Goal: Information Seeking & Learning: Learn about a topic

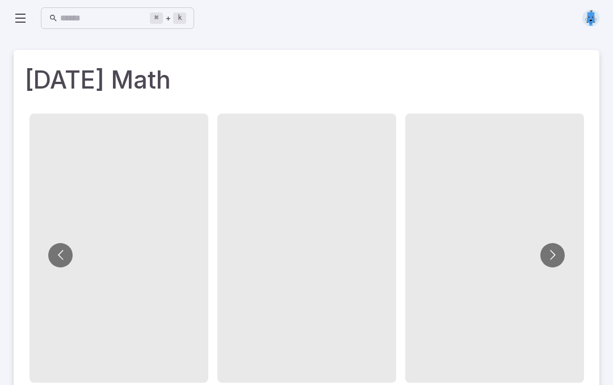
click at [550, 256] on button "Go to next slide" at bounding box center [552, 255] width 24 height 24
click at [561, 257] on button "Go to next slide" at bounding box center [552, 255] width 24 height 24
click at [560, 252] on button "Go to next slide" at bounding box center [552, 255] width 24 height 24
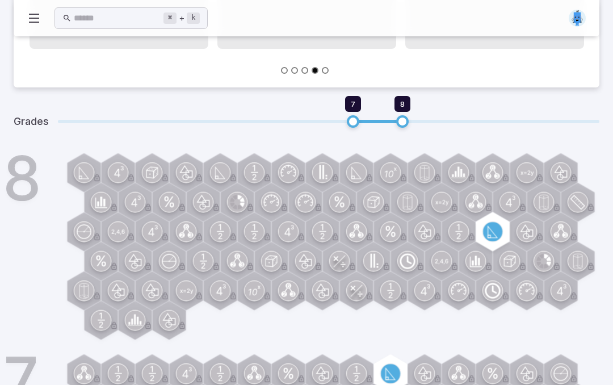
scroll to position [334, 0]
click at [358, 107] on span "7" at bounding box center [353, 104] width 16 height 16
click at [355, 108] on span "7" at bounding box center [353, 103] width 5 height 11
click at [354, 109] on span "7" at bounding box center [353, 104] width 16 height 16
type input "*"
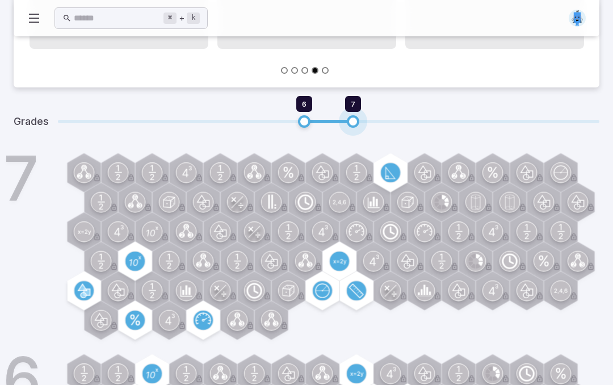
type input "*"
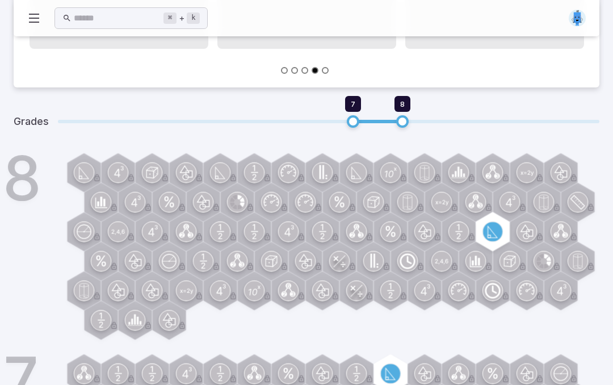
click at [355, 121] on span "7" at bounding box center [353, 121] width 12 height 12
type input "*"
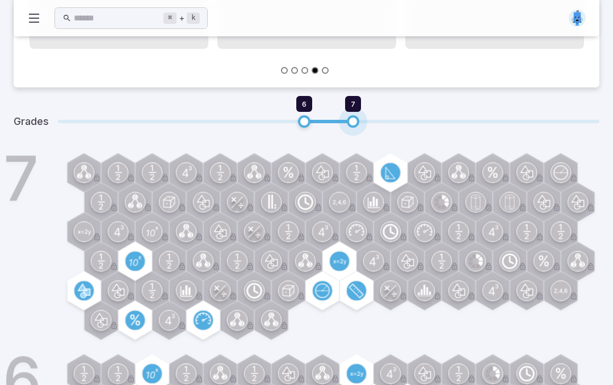
type input "*"
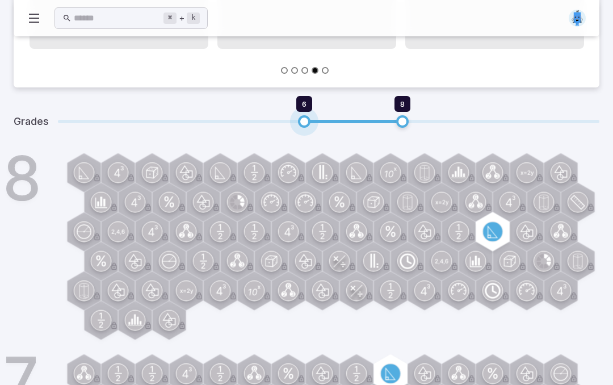
type input "*"
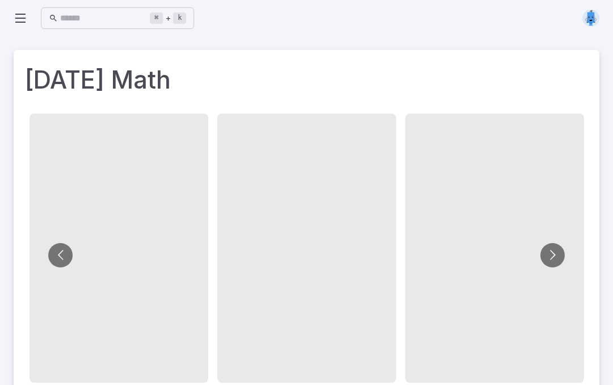
click at [591, 19] on img at bounding box center [590, 18] width 17 height 17
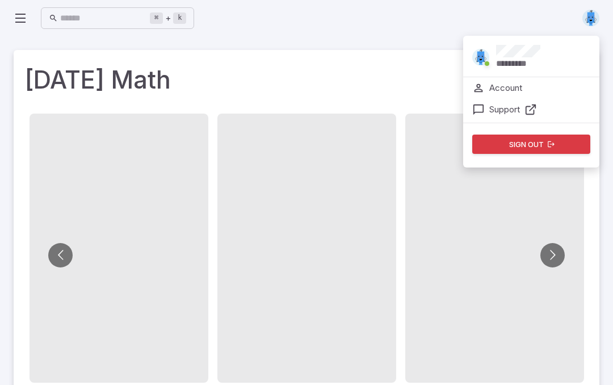
click at [380, 30] on div "⌘ + k ​ ********* Account Support Sign out" at bounding box center [307, 18] width 586 height 25
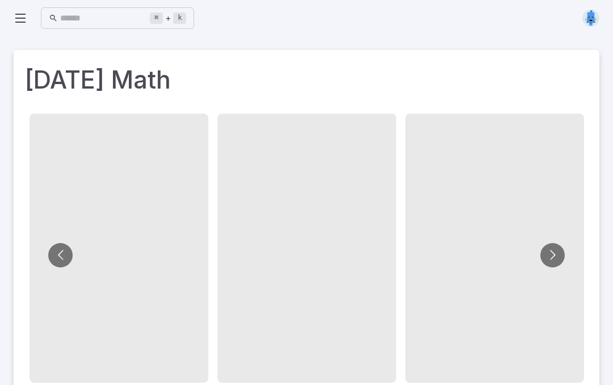
click at [26, 16] on icon at bounding box center [21, 18] width 14 height 14
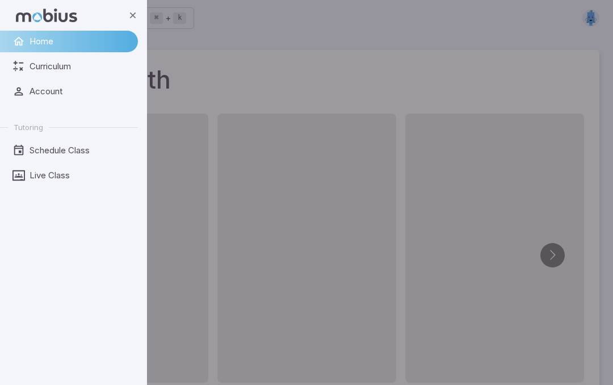
click at [43, 69] on span "Curriculum" at bounding box center [80, 66] width 100 height 12
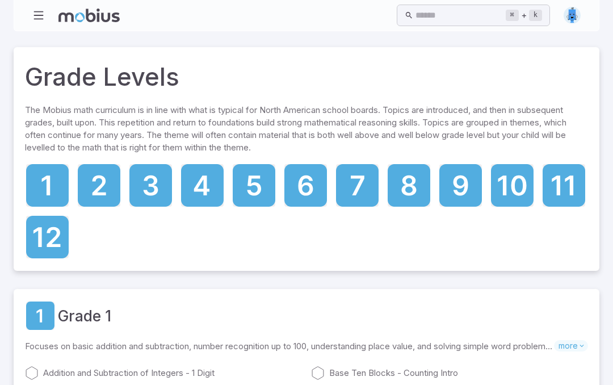
click at [358, 184] on icon at bounding box center [358, 185] width 14 height 20
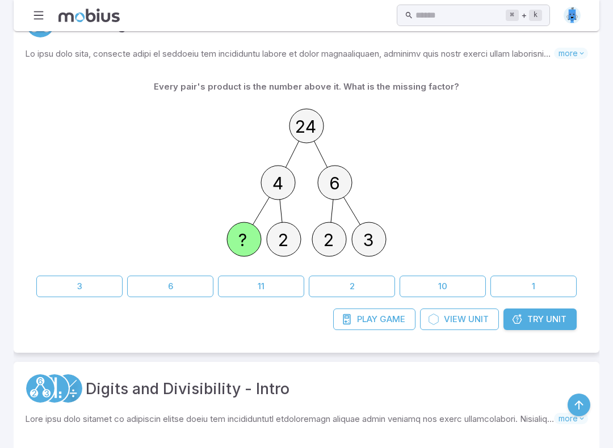
scroll to position [319, 0]
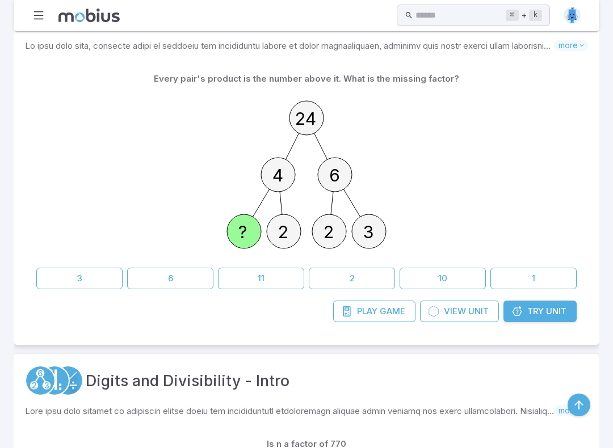
click at [358, 286] on button "2" at bounding box center [352, 279] width 86 height 22
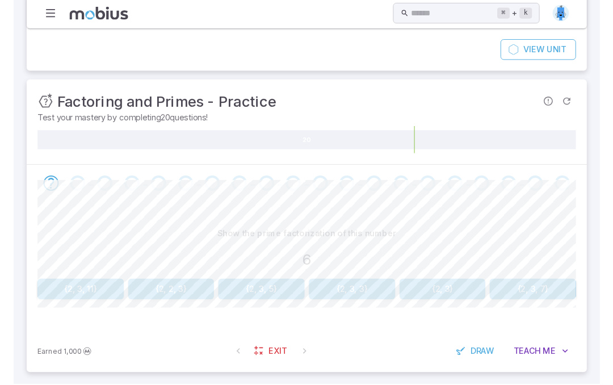
scroll to position [120, 0]
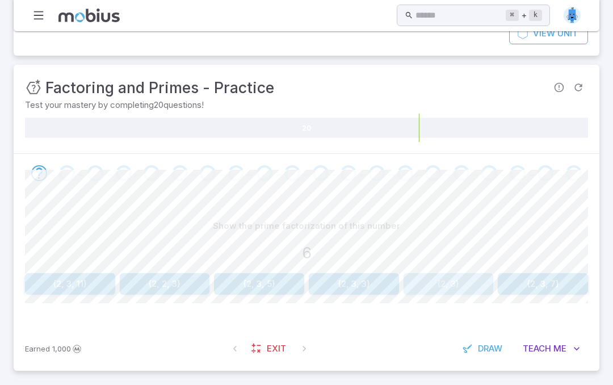
click at [475, 279] on button "{2, 3}" at bounding box center [449, 284] width 90 height 22
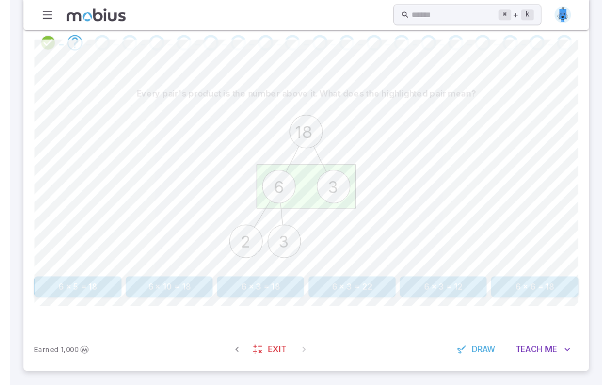
scroll to position [255, 0]
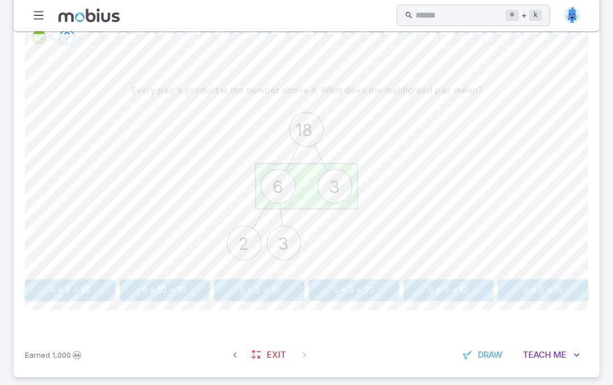
click at [280, 284] on button "6 x 3 = 18" at bounding box center [259, 290] width 90 height 22
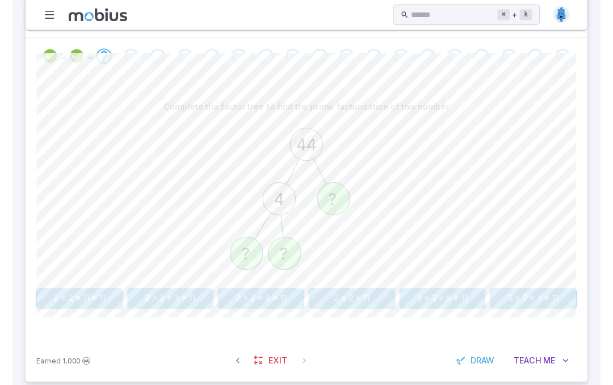
scroll to position [244, 0]
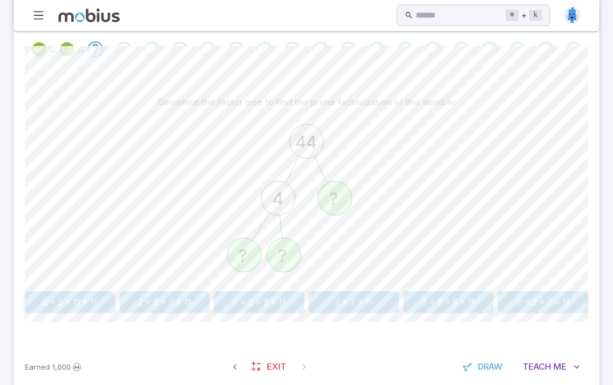
click at [377, 310] on button "2 x 2 x 11" at bounding box center [354, 302] width 90 height 22
click at [276, 299] on button "2 x 3 x 11 x 13" at bounding box center [259, 302] width 90 height 22
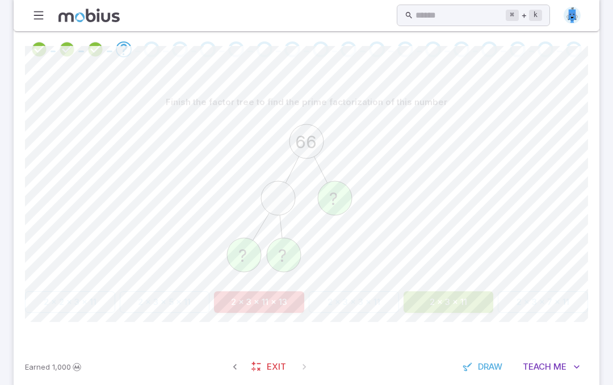
click at [460, 297] on button "2 x 3 x 11" at bounding box center [449, 302] width 90 height 22
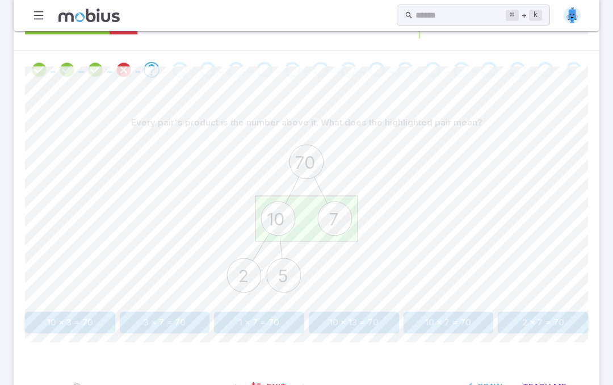
scroll to position [262, 0]
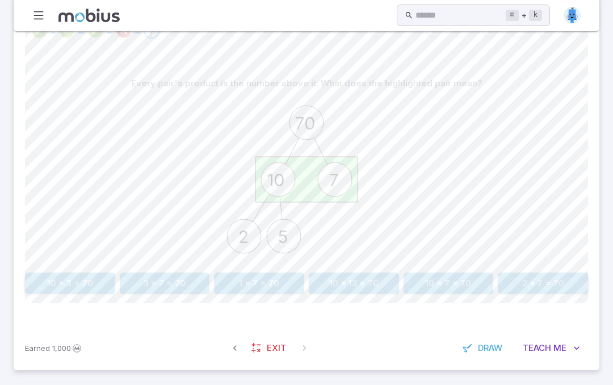
click at [459, 279] on button "10 x 7 = 70" at bounding box center [449, 283] width 90 height 22
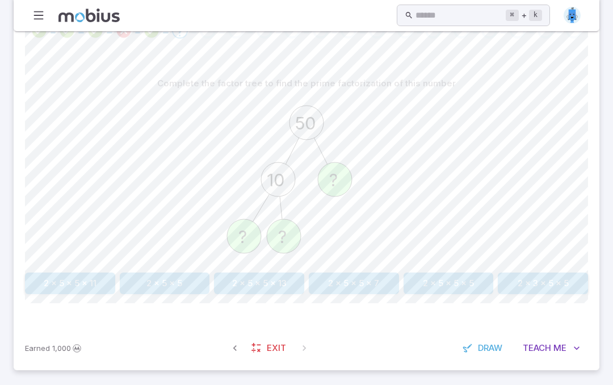
click at [468, 279] on button "2 x 5 x 5 x 5" at bounding box center [449, 283] width 90 height 22
click at [266, 292] on button "2 x 2 = 4" at bounding box center [259, 283] width 90 height 22
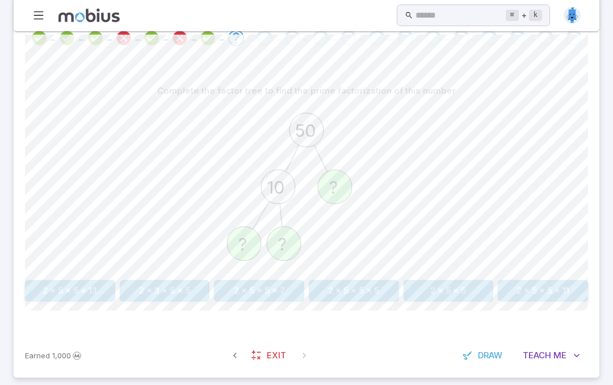
scroll to position [249, 0]
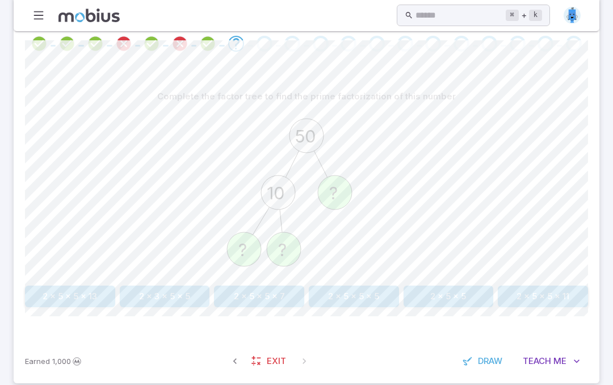
click at [476, 298] on button "2 x 5 x 5" at bounding box center [449, 297] width 90 height 22
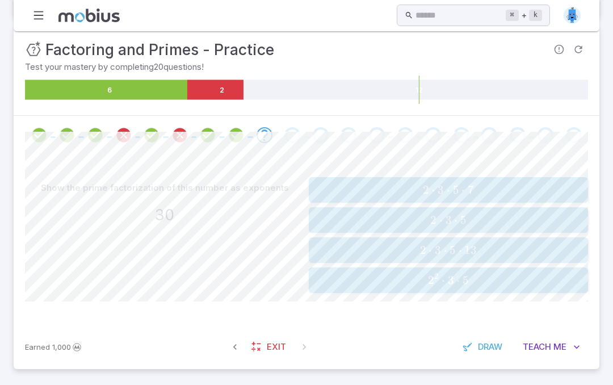
scroll to position [156, 0]
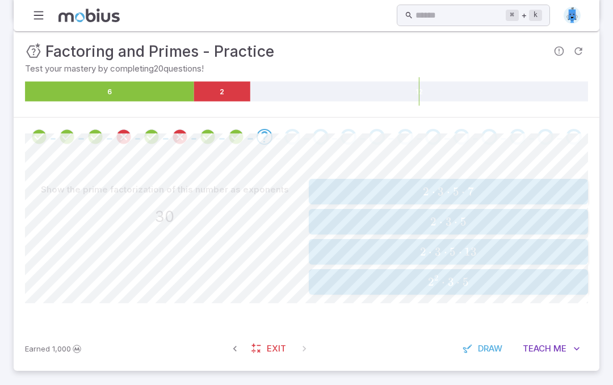
click at [535, 215] on span "2 ⋅ 3 ⋅ 5" at bounding box center [448, 222] width 272 height 14
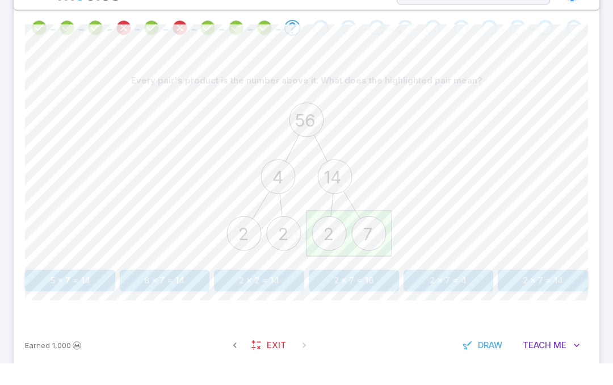
scroll to position [262, 0]
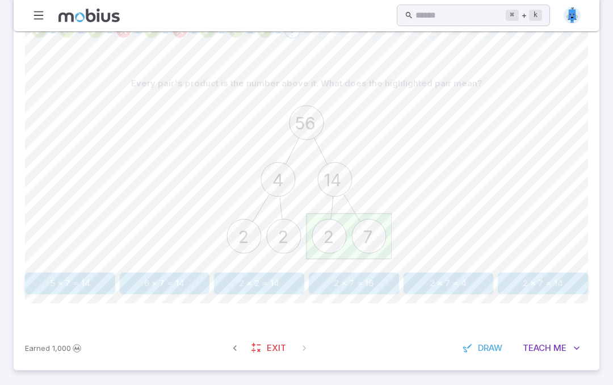
click at [553, 282] on button "2 x 7 = 14" at bounding box center [543, 283] width 90 height 22
click at [567, 287] on button "2" at bounding box center [543, 283] width 90 height 22
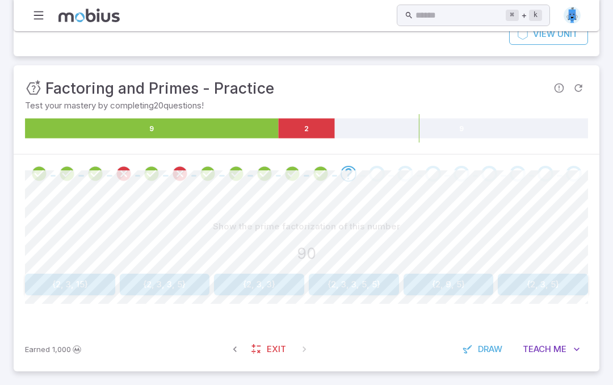
scroll to position [120, 0]
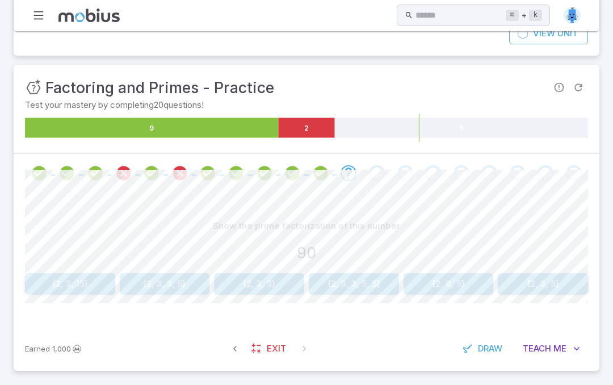
click at [472, 279] on button "{2, 9, 5}" at bounding box center [449, 284] width 90 height 22
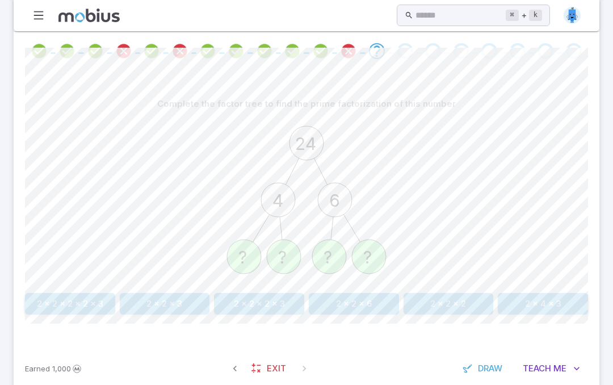
scroll to position [262, 0]
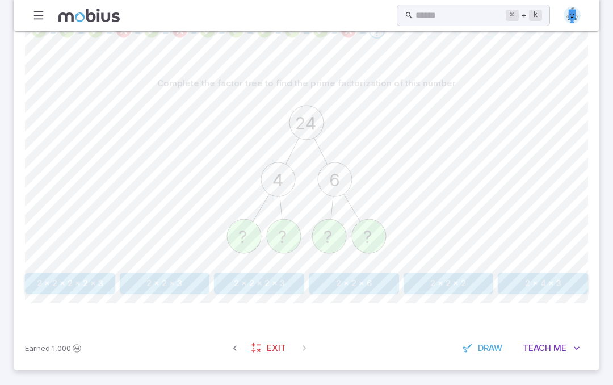
click at [276, 287] on button "2 x 2 x 2 x 3" at bounding box center [259, 283] width 90 height 22
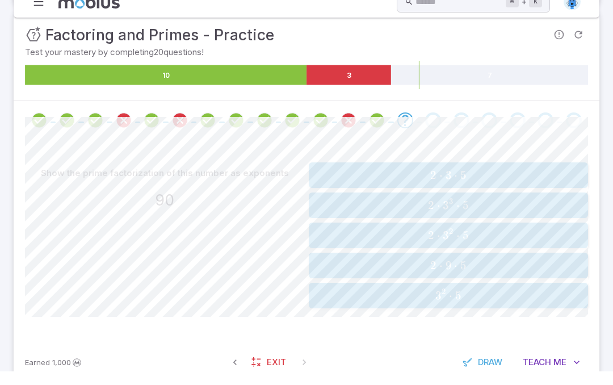
scroll to position [173, 0]
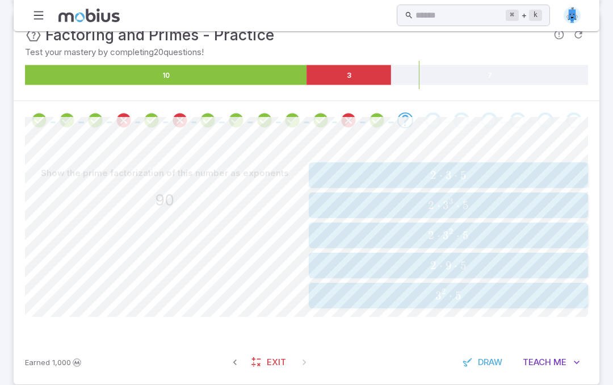
click at [560, 225] on button "2 ⋅ 3 2 ⋅ 5 2 \cdot 3^2 \cdot 5 2 ⋅ 3 2 ⋅ 5" at bounding box center [448, 236] width 279 height 26
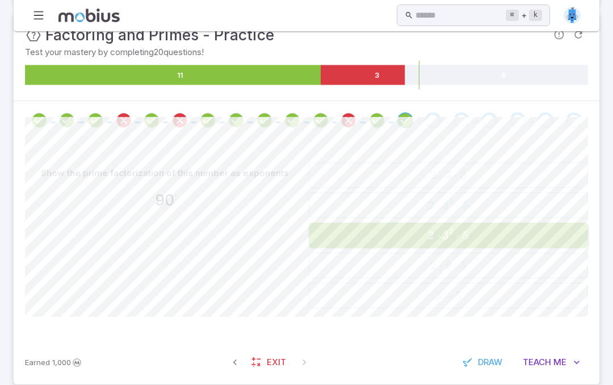
scroll to position [124, 0]
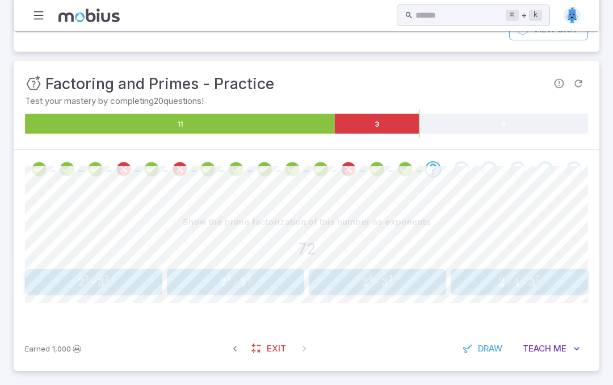
click at [564, 276] on span "2 ⋅ 4 ⋅ 3 2" at bounding box center [519, 282] width 130 height 14
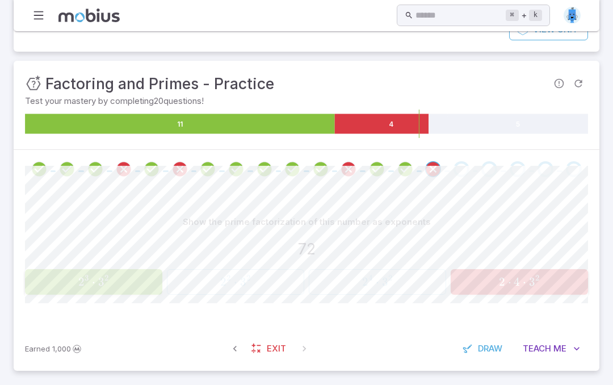
scroll to position [120, 0]
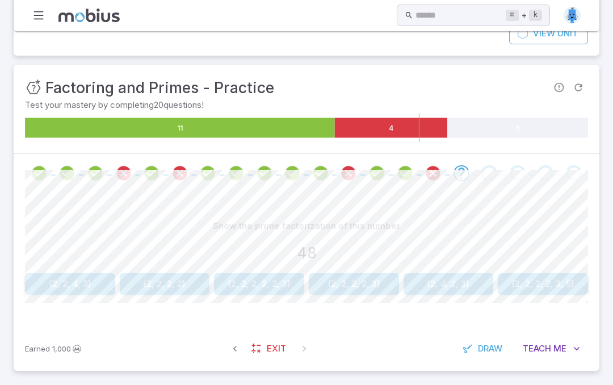
click at [447, 282] on button "{2, 4, 2, 3}" at bounding box center [449, 284] width 90 height 22
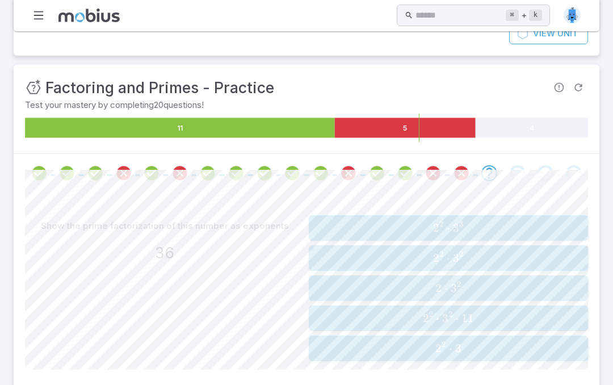
click at [544, 216] on button "2 2 ⋅ 3 3 2^2 \cdot 3^3 2 2 ⋅ 3 3" at bounding box center [448, 228] width 279 height 26
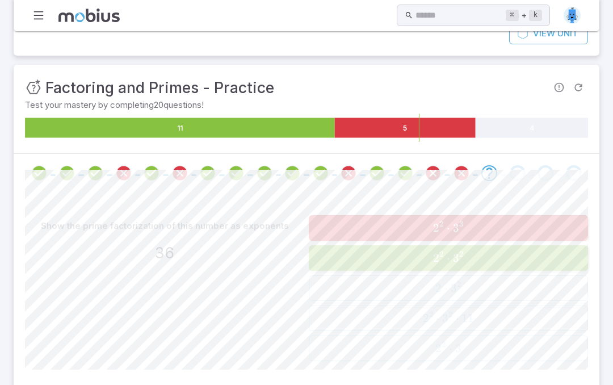
click at [576, 229] on span "2 2 ⋅ 3 3" at bounding box center [448, 228] width 272 height 14
click at [575, 229] on span "2 2 ⋅ 3 3" at bounding box center [448, 228] width 272 height 14
click at [565, 255] on span "2 2 ⋅ 3 2" at bounding box center [448, 258] width 272 height 14
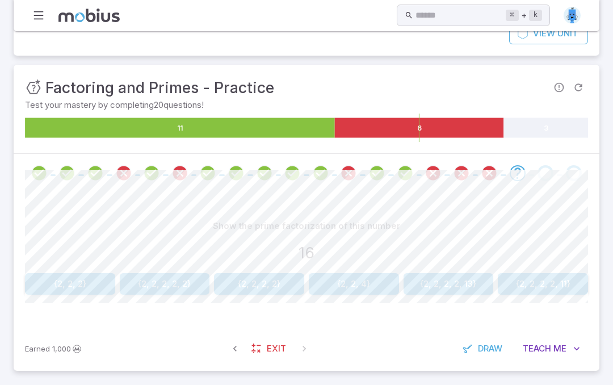
click at [364, 282] on button "{2, 2, 4}" at bounding box center [354, 284] width 90 height 22
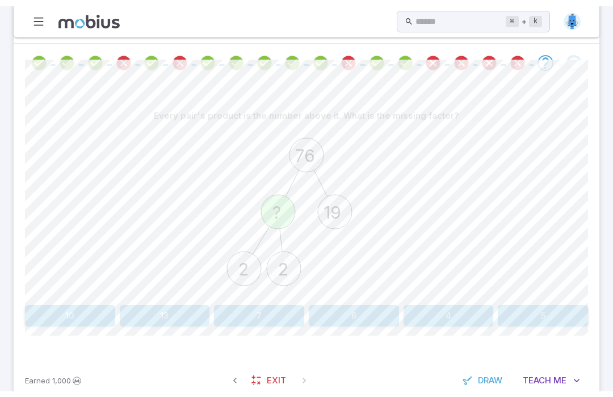
scroll to position [236, 0]
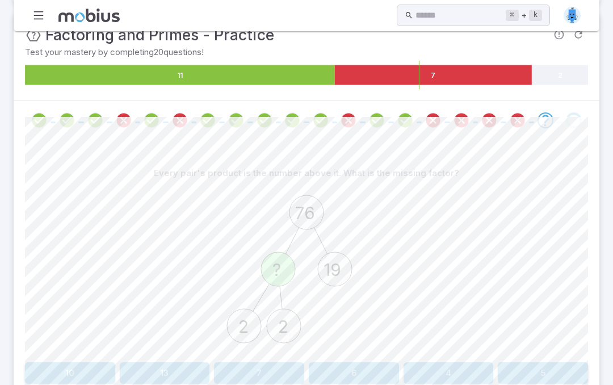
click at [280, 363] on button "7" at bounding box center [259, 374] width 90 height 22
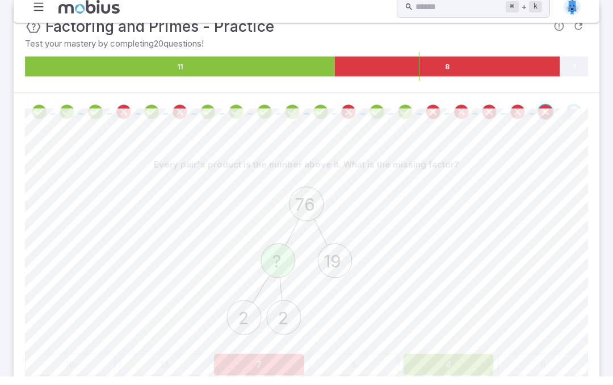
scroll to position [120, 0]
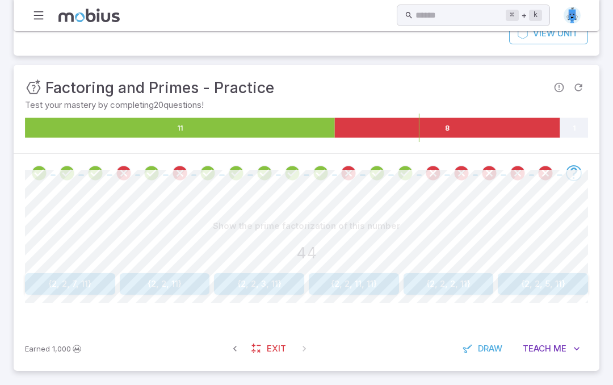
click at [152, 276] on button "{2, 2, 11}" at bounding box center [165, 284] width 90 height 22
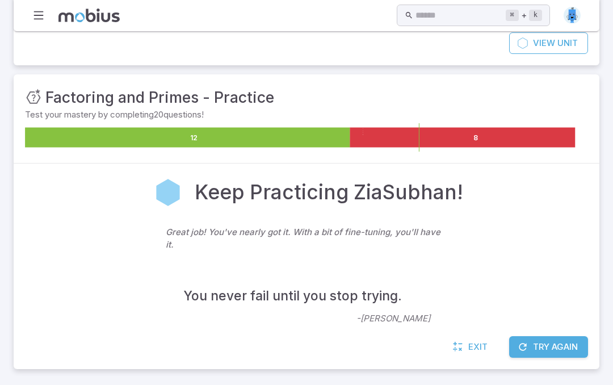
scroll to position [97, 0]
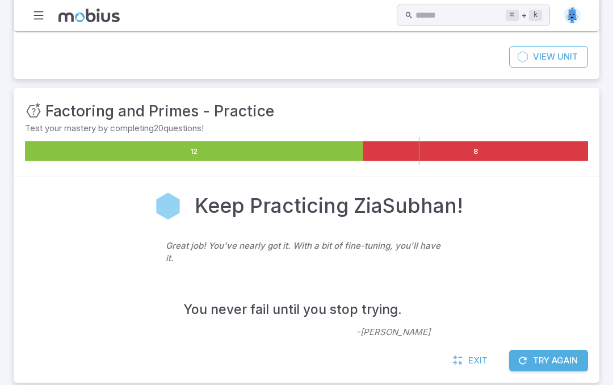
click at [484, 354] on link "Exit" at bounding box center [471, 361] width 49 height 22
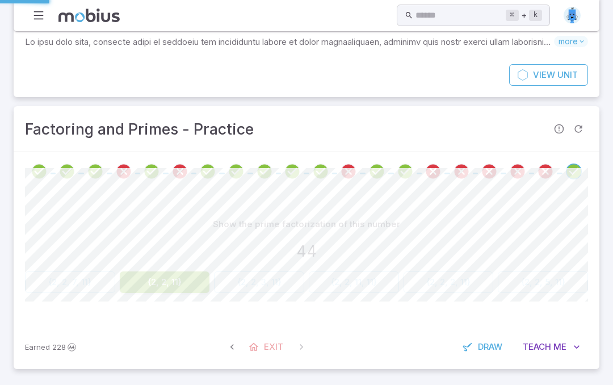
scroll to position [77, 0]
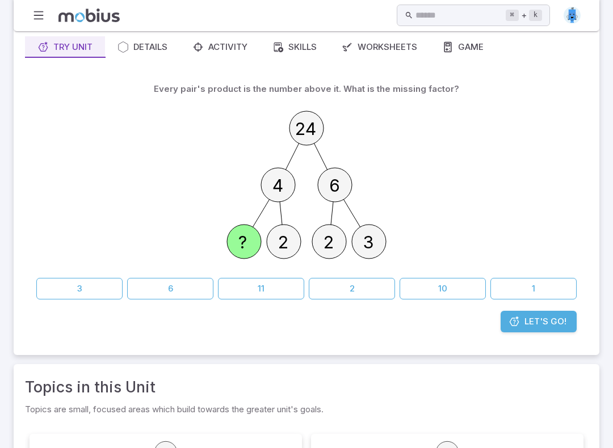
click at [378, 291] on button "2" at bounding box center [352, 290] width 86 height 22
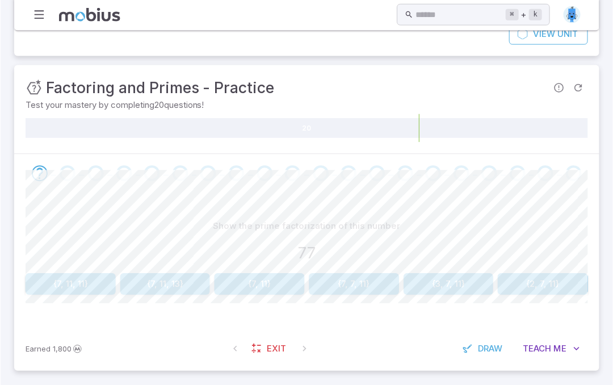
scroll to position [120, 0]
click at [293, 275] on button "{7, 11}" at bounding box center [259, 284] width 90 height 22
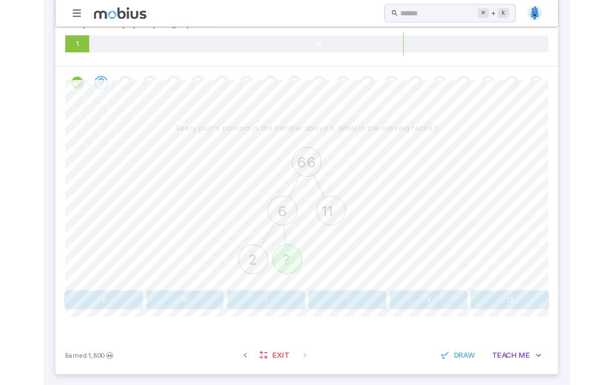
scroll to position [262, 0]
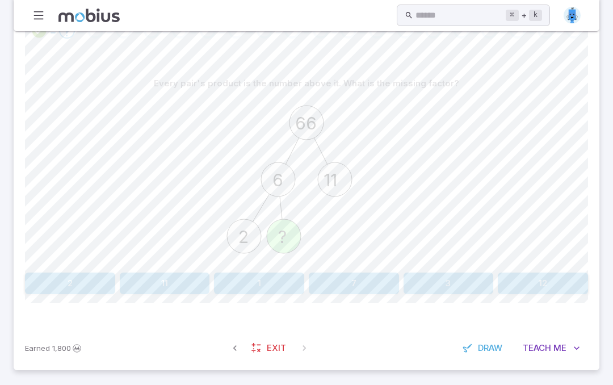
click at [459, 279] on button "3" at bounding box center [449, 283] width 90 height 22
click at [489, 96] on div "66 ? ? ?" at bounding box center [306, 181] width 563 height 174
click at [358, 273] on button "2 x 2 x 3 x 11" at bounding box center [354, 283] width 90 height 22
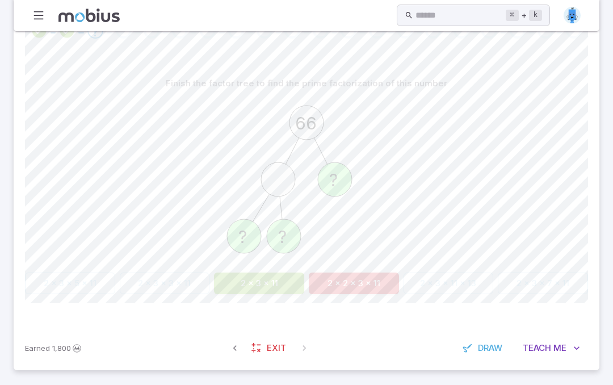
click at [279, 290] on button "2 x 3 x 11" at bounding box center [259, 283] width 90 height 22
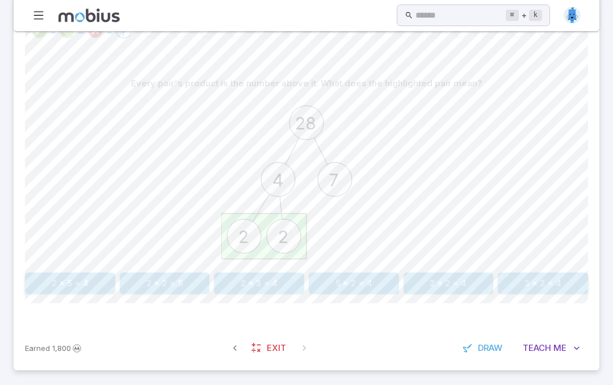
click at [460, 283] on button "2 x 2 = 4" at bounding box center [449, 283] width 90 height 22
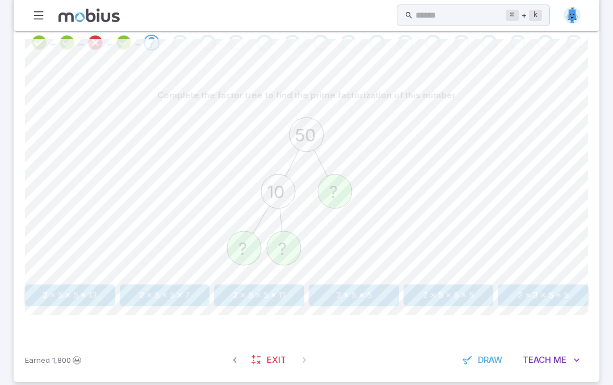
scroll to position [248, 0]
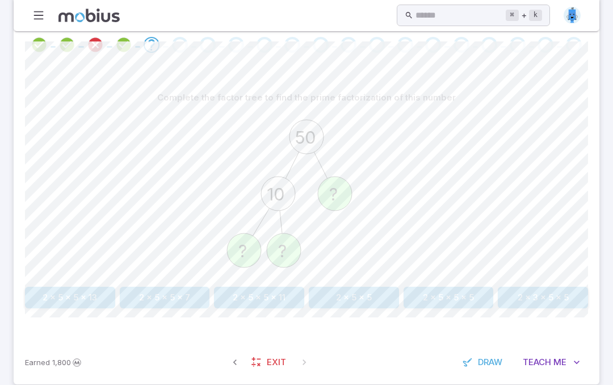
click at [388, 295] on button "2 x 5 x 5" at bounding box center [354, 298] width 90 height 22
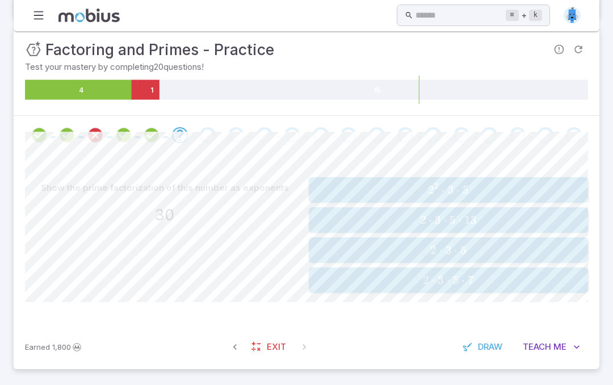
scroll to position [156, 0]
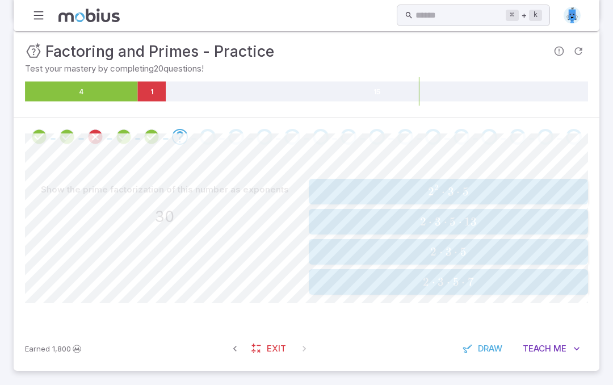
click at [560, 251] on span "2 ⋅ 3 ⋅ 5" at bounding box center [448, 252] width 272 height 14
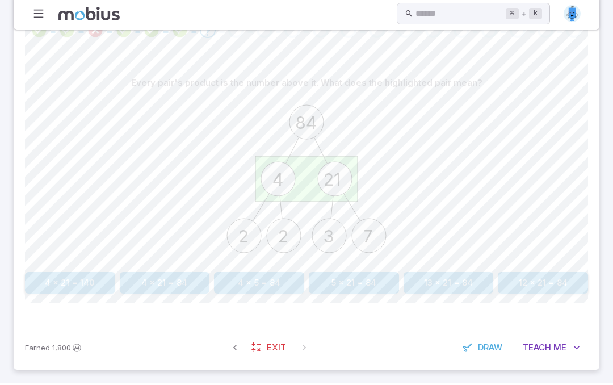
scroll to position [262, 0]
click at [89, 283] on button "4 x 21 = 140" at bounding box center [70, 283] width 90 height 22
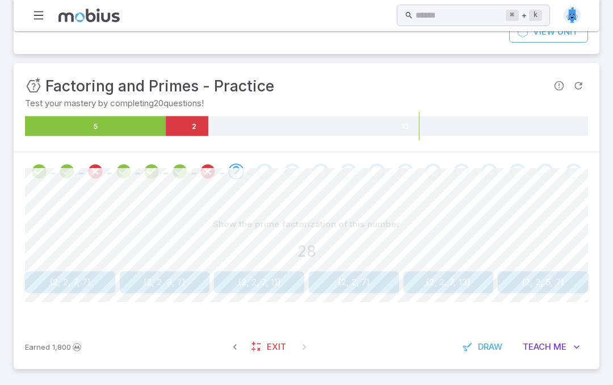
scroll to position [120, 0]
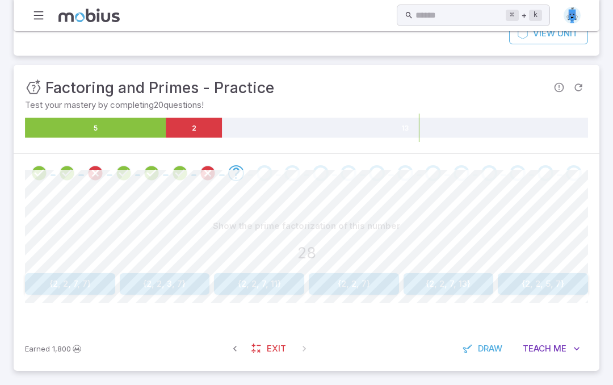
click at [375, 283] on button "{2, 2, 7}" at bounding box center [354, 284] width 90 height 22
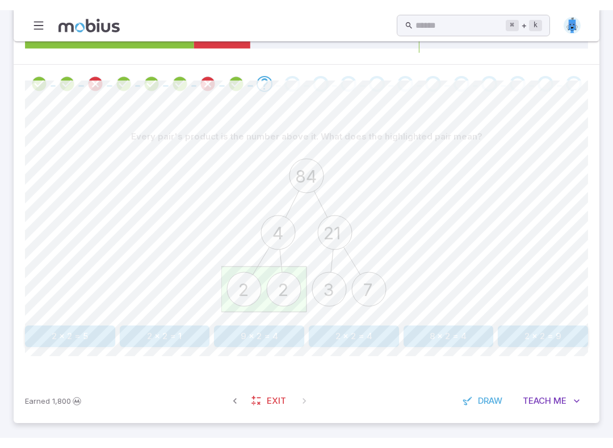
scroll to position [199, 0]
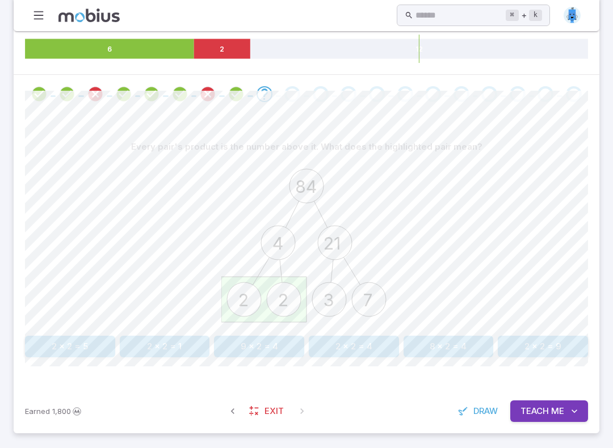
click at [370, 346] on button "2 x 2 = 4" at bounding box center [354, 347] width 90 height 22
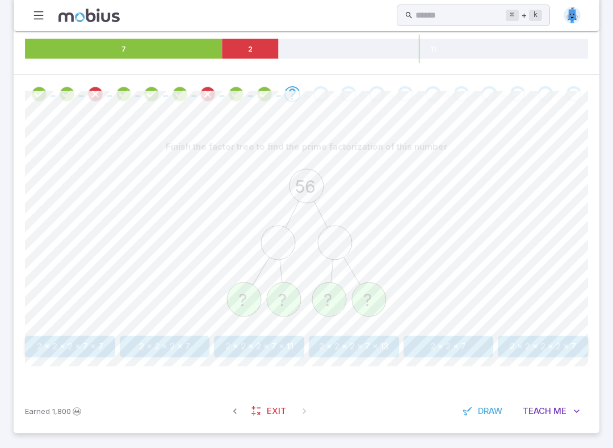
click at [290, 342] on button "2 x 2 x 2 x 7 x 11" at bounding box center [259, 347] width 90 height 22
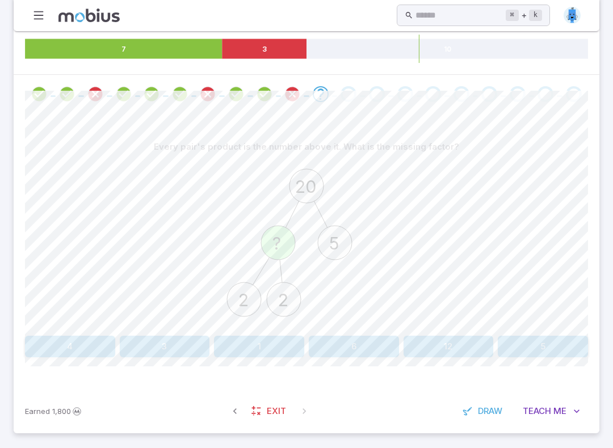
click at [78, 352] on button "4" at bounding box center [70, 347] width 90 height 22
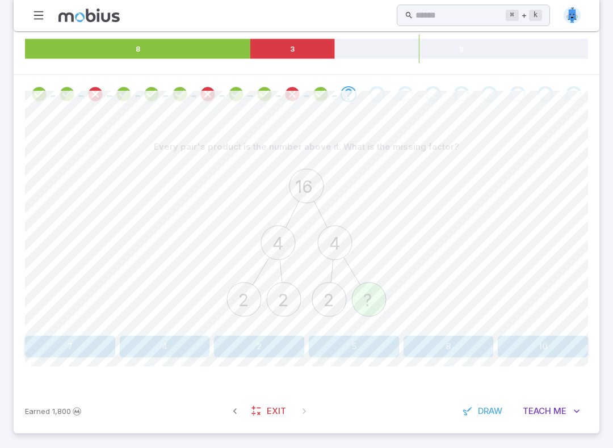
click at [263, 342] on button "2" at bounding box center [259, 347] width 90 height 22
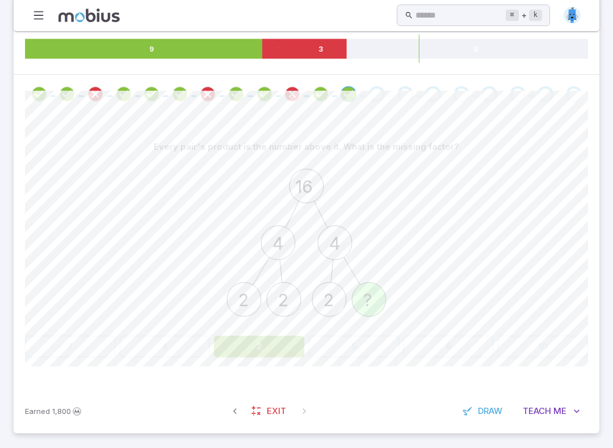
scroll to position [56, 0]
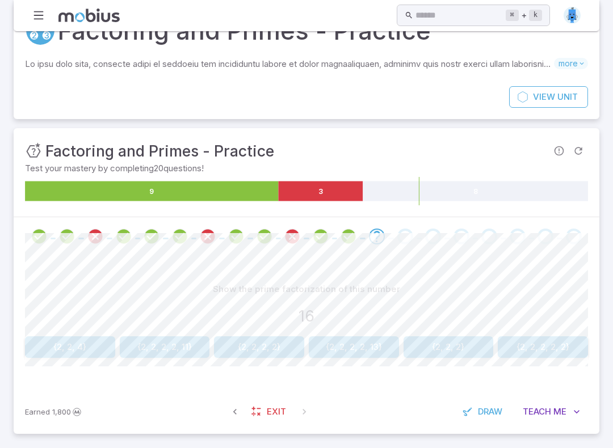
click at [37, 337] on button "{2, 2, 4}" at bounding box center [70, 348] width 90 height 22
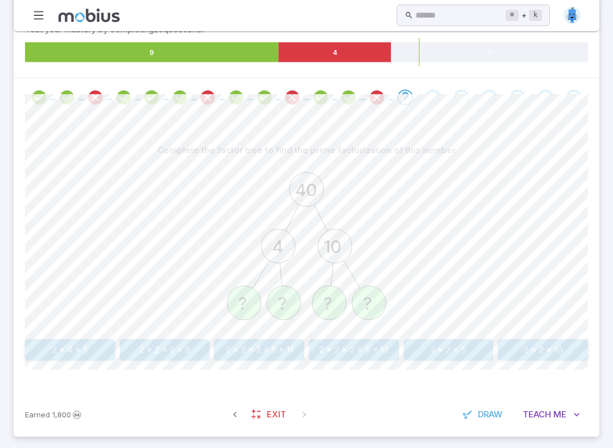
scroll to position [198, 0]
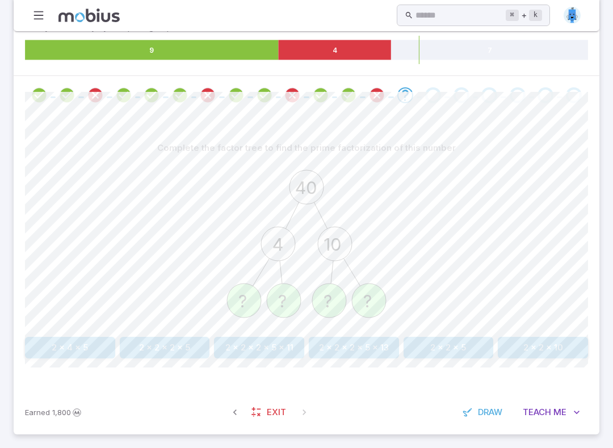
click at [376, 340] on button "2 x 2 x 2 x 5 x 13" at bounding box center [354, 348] width 90 height 22
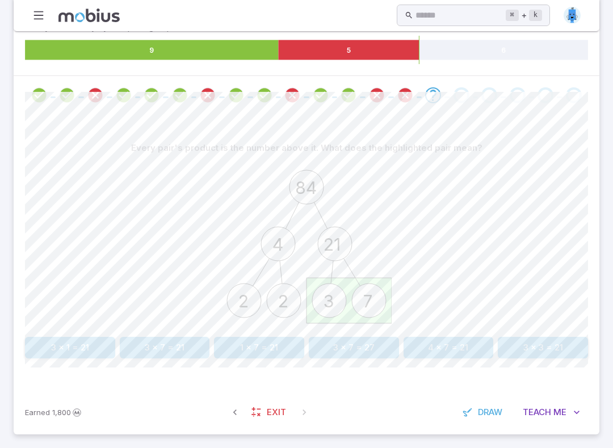
click at [170, 354] on button "3 x 7 = 21" at bounding box center [165, 348] width 90 height 22
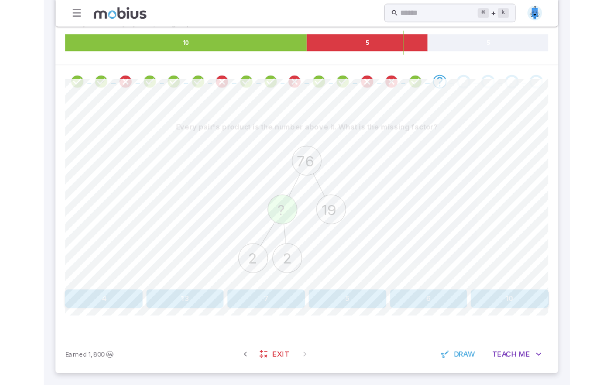
scroll to position [229, 0]
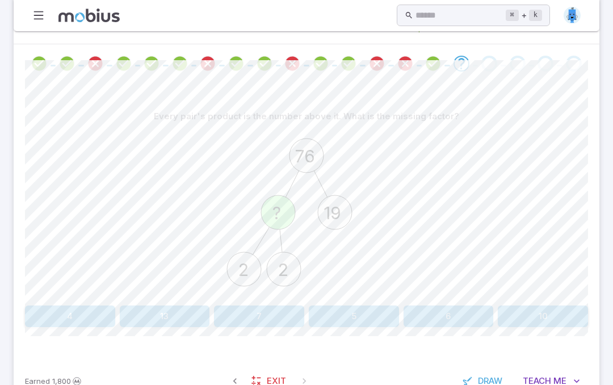
click at [51, 305] on button "4" at bounding box center [70, 316] width 90 height 22
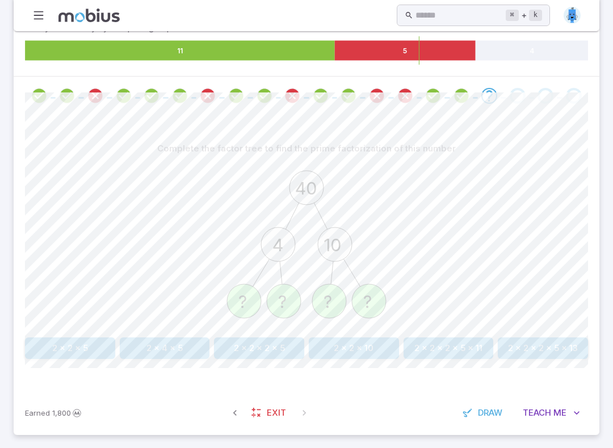
scroll to position [197, 0]
click at [266, 343] on button "2 x 2 x 2 x 5" at bounding box center [259, 349] width 90 height 22
click at [459, 342] on button "2 x 2 x 3 x 3 x 5" at bounding box center [449, 349] width 90 height 22
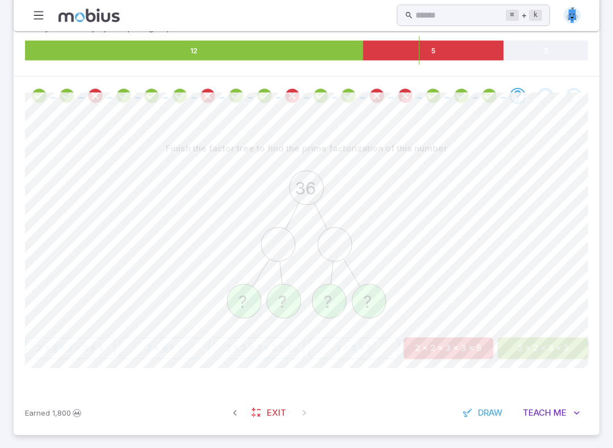
click at [553, 334] on div "Finish the factor tree to find the prime factorization of this number 36 ? ? ? …" at bounding box center [306, 248] width 563 height 221
click at [553, 333] on div "Finish the factor tree to find the prime factorization of this number 36 ? ? ? …" at bounding box center [306, 248] width 563 height 221
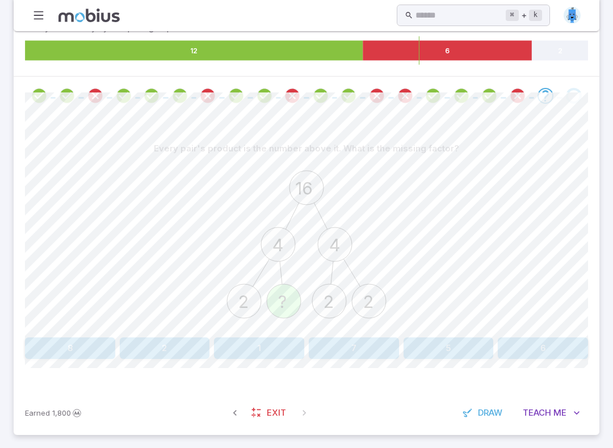
click at [170, 344] on button "2" at bounding box center [165, 349] width 90 height 22
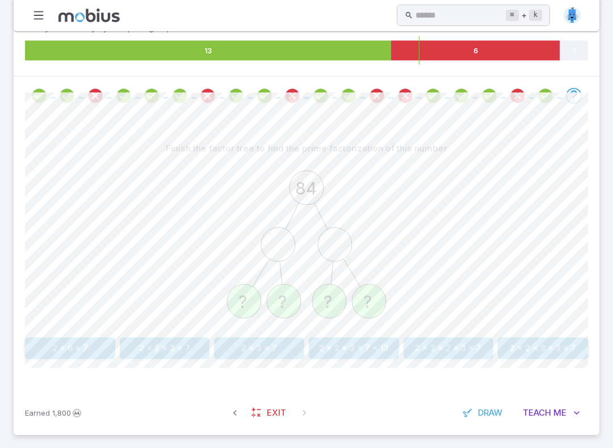
click at [468, 347] on button "2 x 2 x 2 x 3 x 7" at bounding box center [449, 349] width 90 height 22
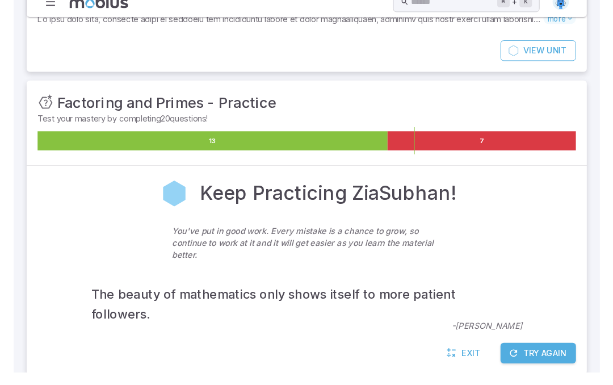
scroll to position [121, 0]
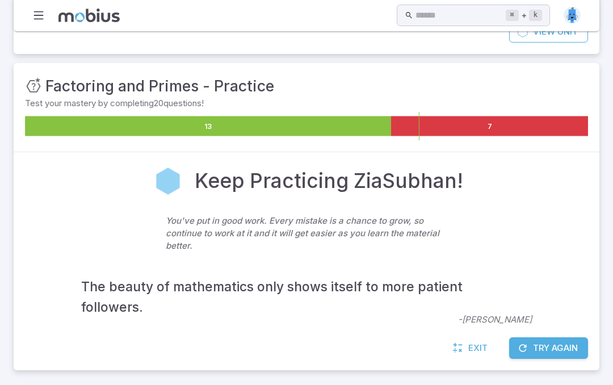
click at [469, 328] on div "Keep Practicing ZiaSubhan! You've put in good work. Every mistake is a chance t…" at bounding box center [307, 245] width 586 height 186
click at [471, 347] on span "Exit" at bounding box center [477, 348] width 19 height 12
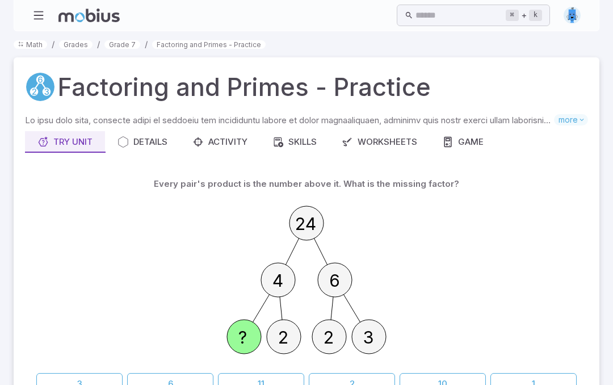
click at [130, 85] on h1 "Factoring and Primes - Practice" at bounding box center [244, 87] width 373 height 36
click at [128, 140] on icon "button" at bounding box center [123, 141] width 11 height 11
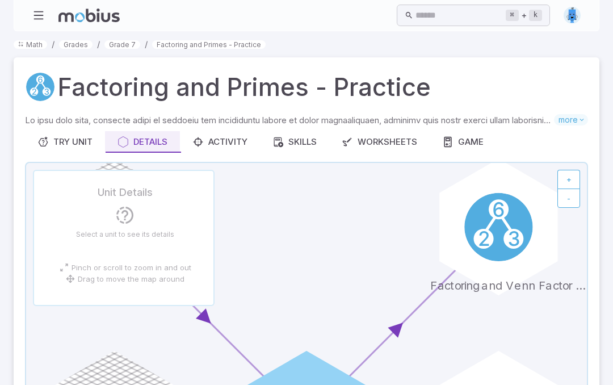
click at [228, 132] on button "Activity" at bounding box center [220, 142] width 80 height 22
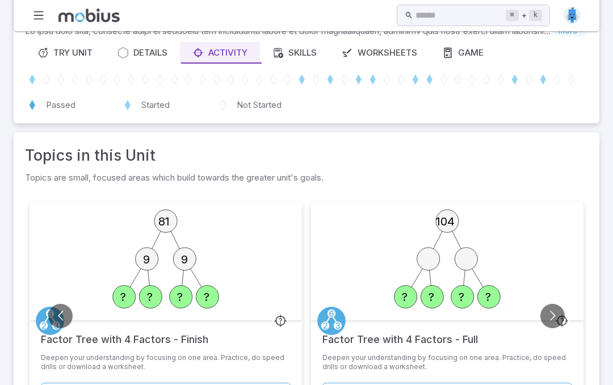
scroll to position [74, 0]
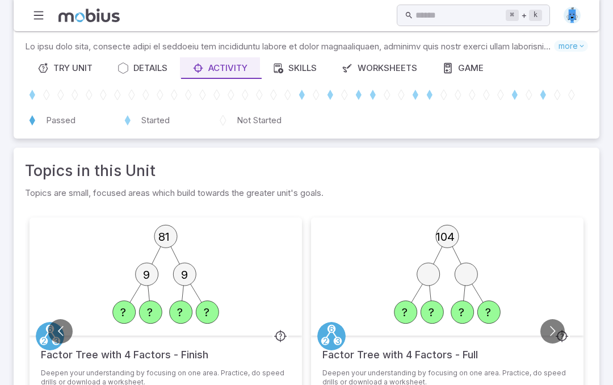
click at [305, 66] on div "Skills" at bounding box center [294, 68] width 44 height 12
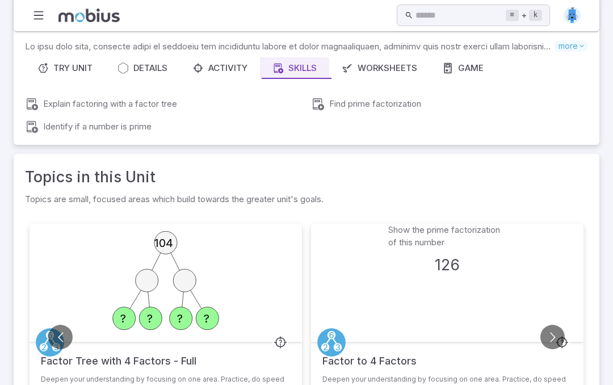
click at [389, 66] on div "Worksheets" at bounding box center [380, 68] width 76 height 12
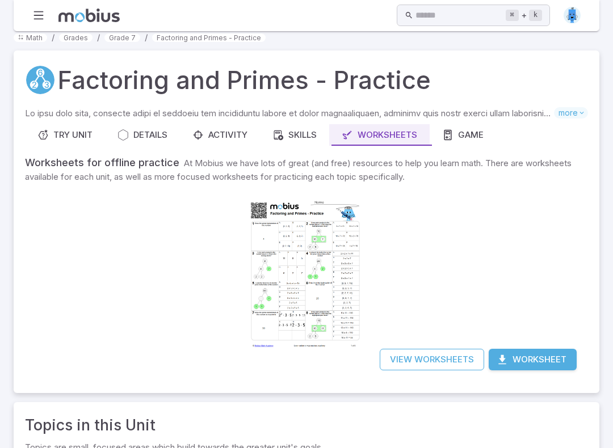
scroll to position [1, 0]
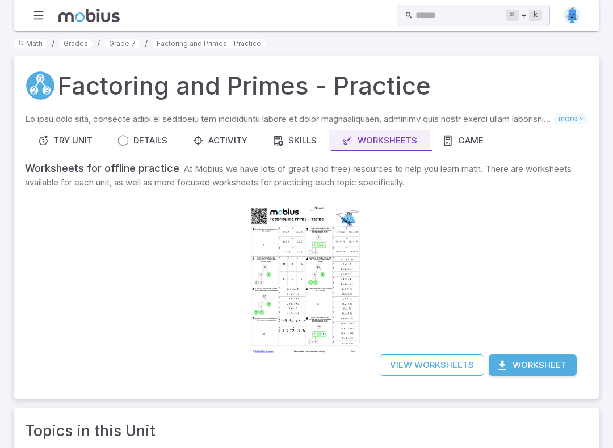
click at [160, 130] on button "Details" at bounding box center [142, 141] width 75 height 22
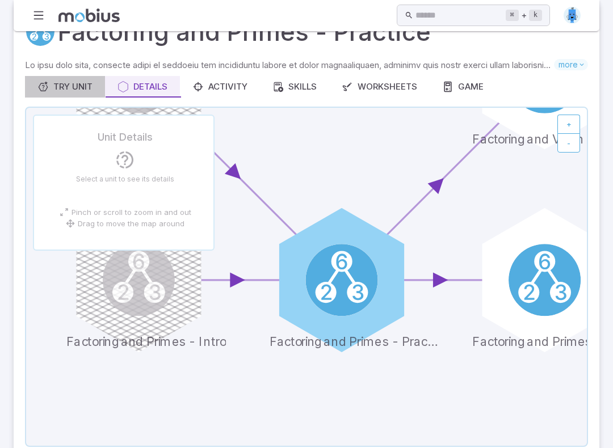
scroll to position [53, 0]
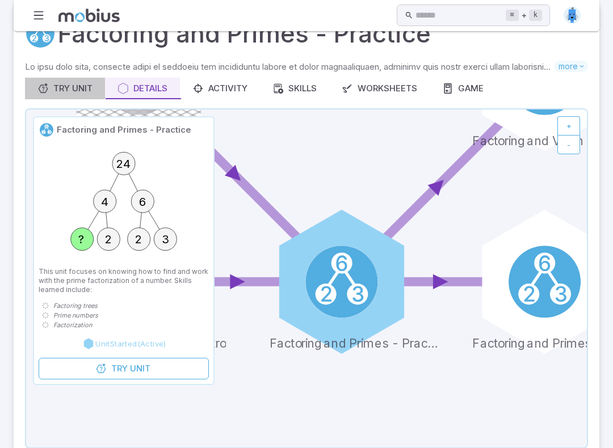
click at [378, 246] on icon at bounding box center [341, 282] width 72 height 72
click at [377, 246] on icon at bounding box center [341, 282] width 72 height 72
click at [378, 246] on icon at bounding box center [341, 282] width 72 height 72
click at [403, 134] on icon at bounding box center [306, 279] width 561 height 338
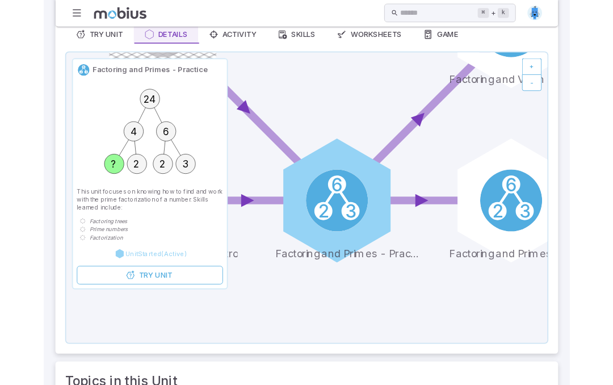
scroll to position [47, 0]
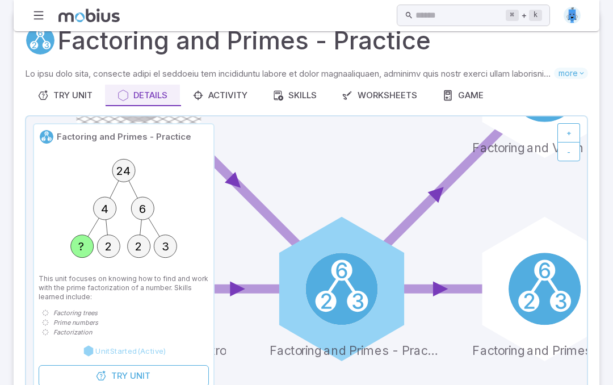
click at [78, 95] on div "Try Unit" at bounding box center [64, 95] width 55 height 12
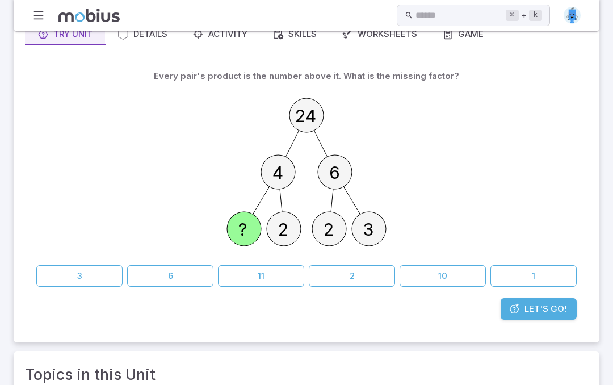
scroll to position [91, 0]
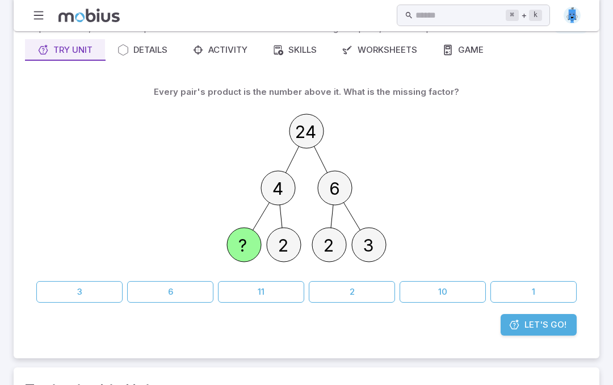
click at [370, 287] on button "2" at bounding box center [352, 293] width 86 height 22
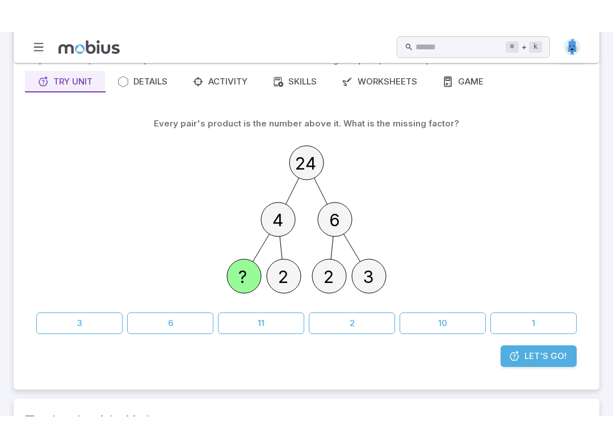
scroll to position [93, 0]
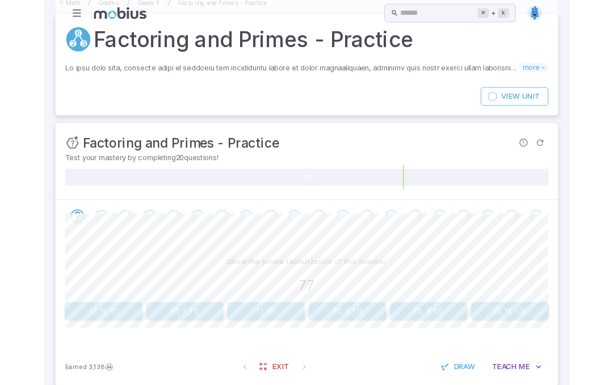
scroll to position [120, 0]
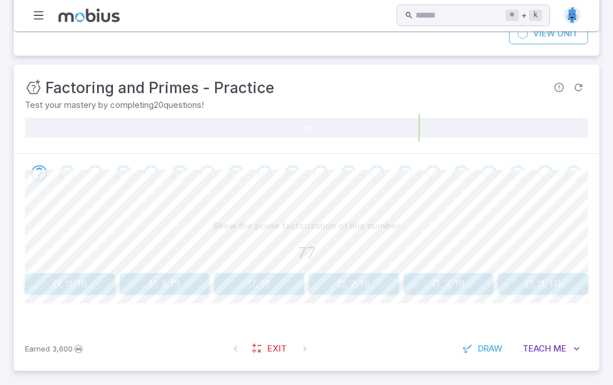
click at [263, 282] on button "{7, 11}" at bounding box center [259, 284] width 90 height 22
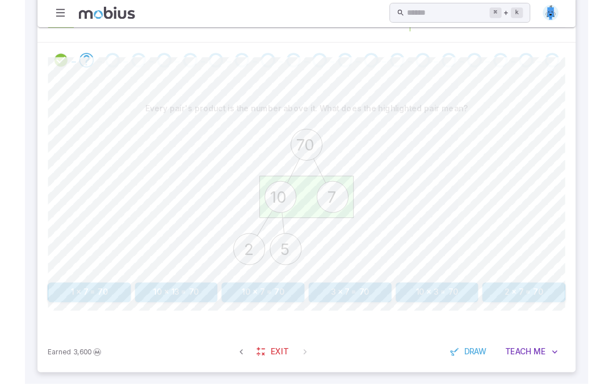
scroll to position [255, 0]
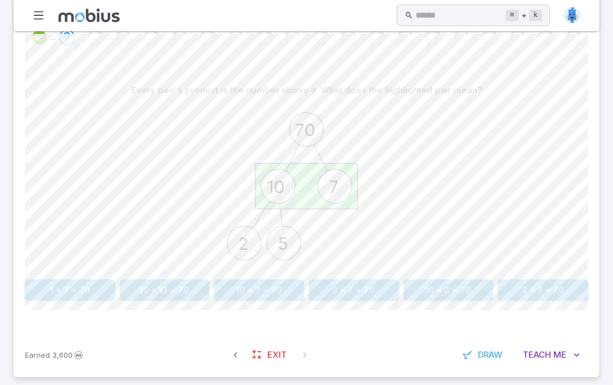
click at [269, 290] on button "10 x 7 = 70" at bounding box center [259, 290] width 90 height 22
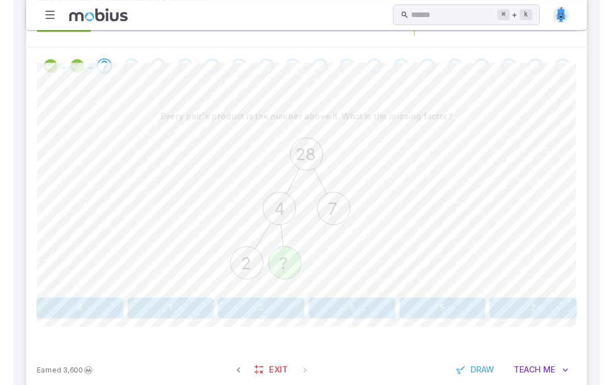
scroll to position [236, 0]
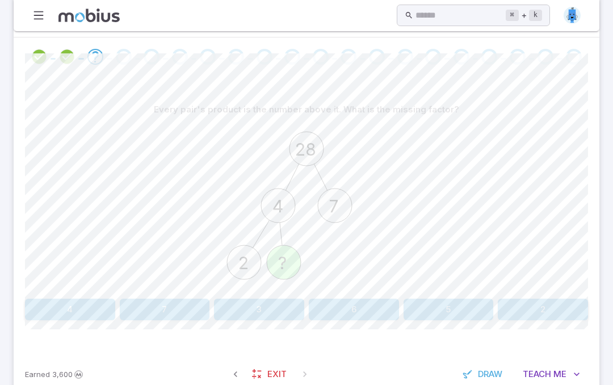
click at [530, 307] on button "2" at bounding box center [543, 310] width 90 height 22
click at [475, 307] on button "2 x 2 x 7" at bounding box center [449, 310] width 90 height 22
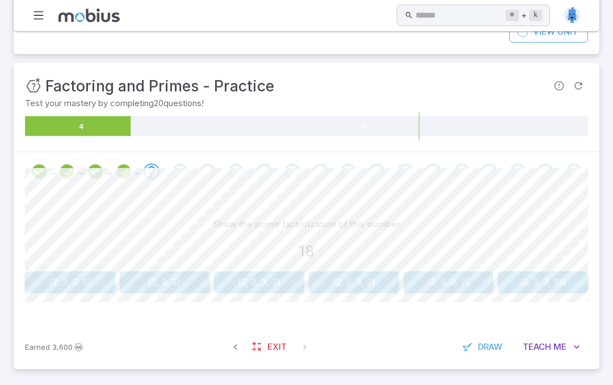
scroll to position [120, 0]
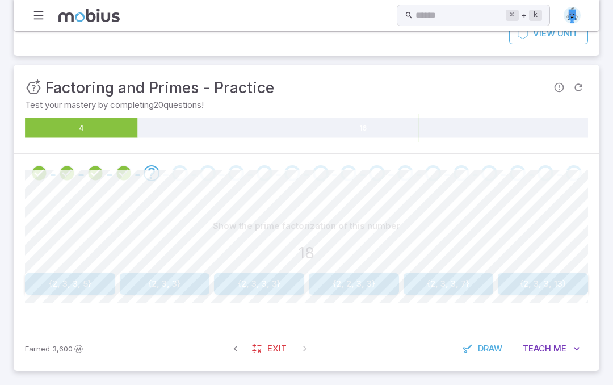
click at [177, 276] on button "{2, 3, 3}" at bounding box center [165, 284] width 90 height 22
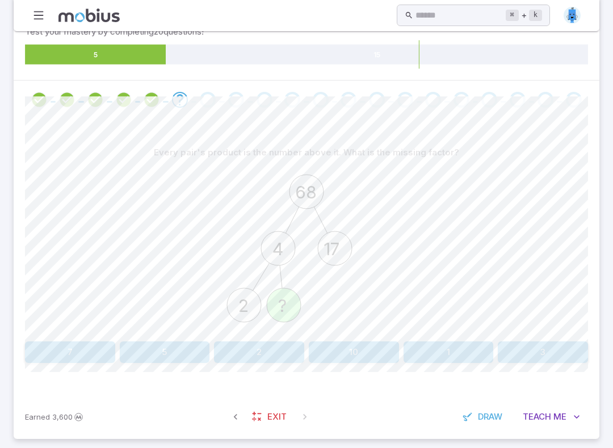
scroll to position [199, 0]
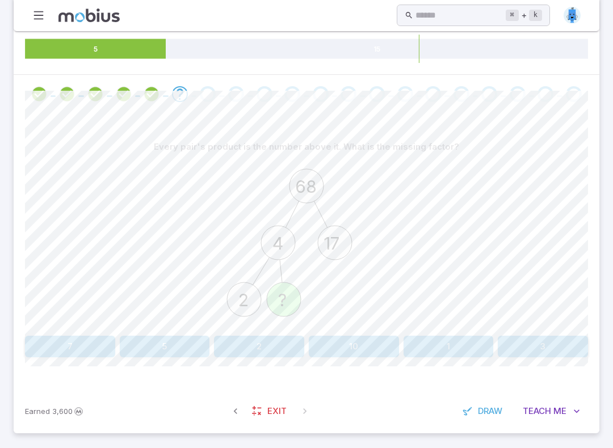
click at [263, 346] on button "2" at bounding box center [259, 347] width 90 height 22
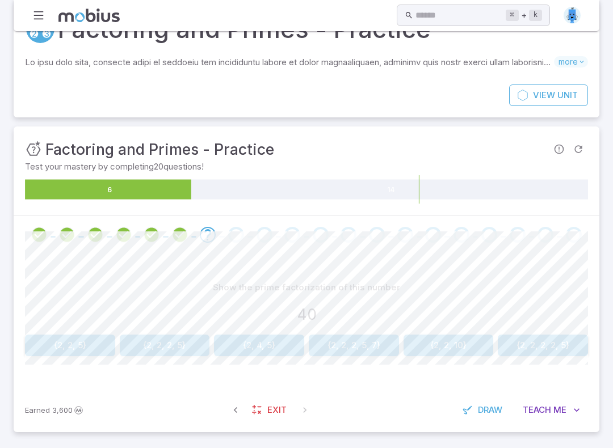
scroll to position [56, 0]
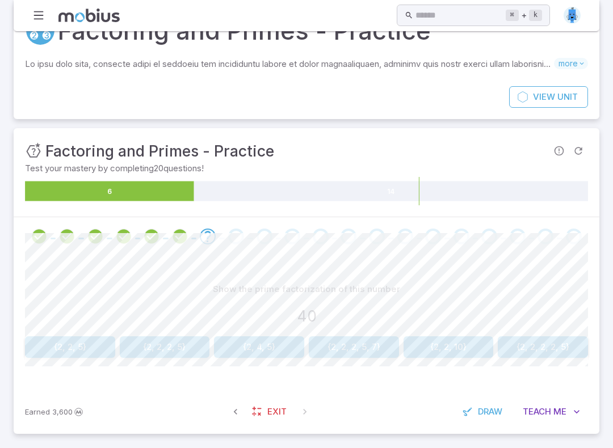
click at [459, 342] on button "{2, 2, 10}" at bounding box center [449, 348] width 90 height 22
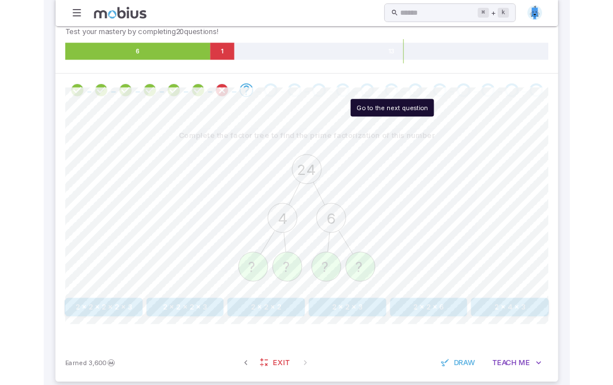
scroll to position [251, 0]
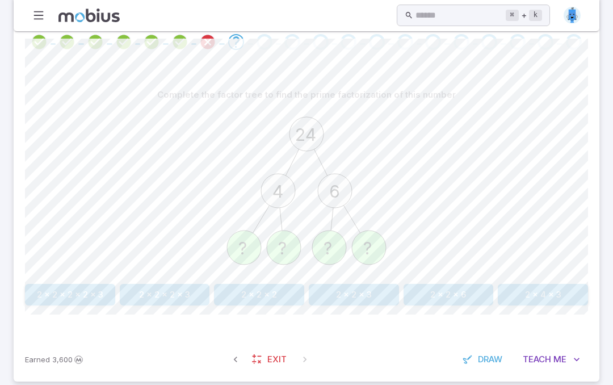
click at [177, 290] on button "2 x 2 x 2 x 3" at bounding box center [165, 295] width 90 height 22
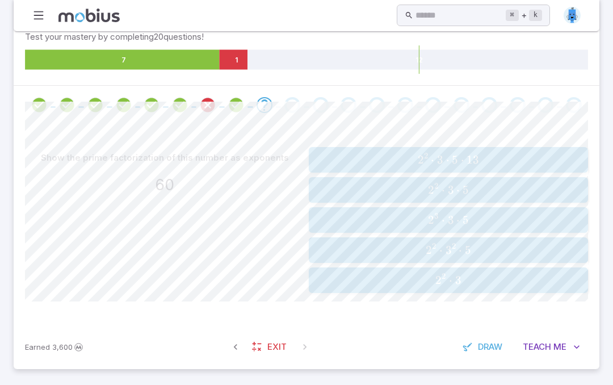
scroll to position [186, 0]
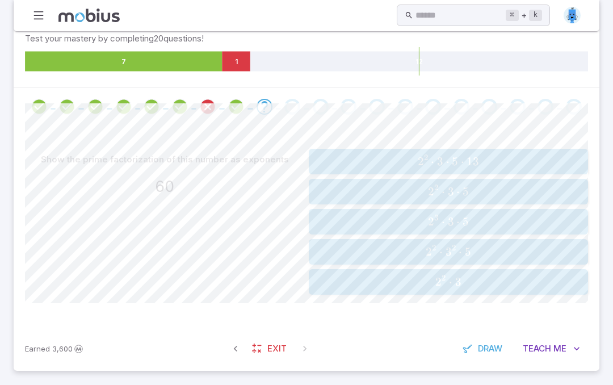
click at [518, 184] on span "2 2 ⋅ 3 ⋅ 5" at bounding box center [448, 191] width 272 height 14
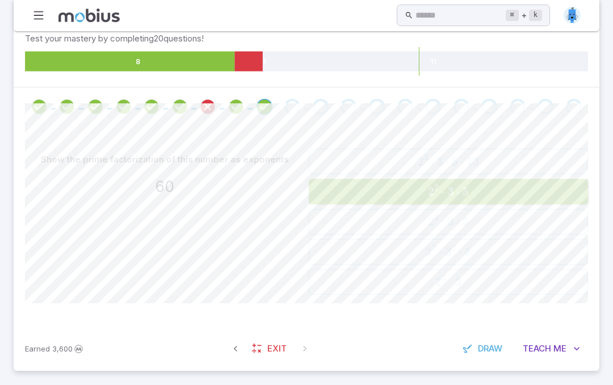
scroll to position [124, 0]
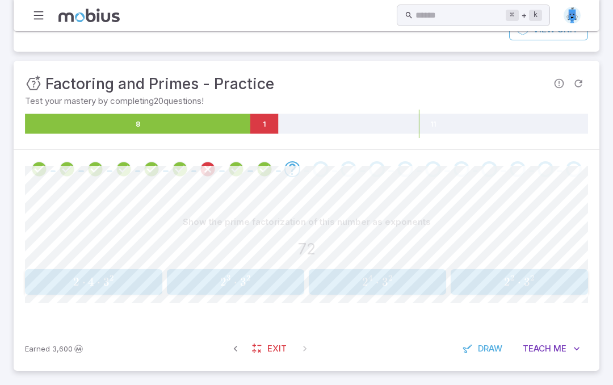
click at [271, 284] on span "2 3 ⋅ 3 2" at bounding box center [235, 282] width 130 height 14
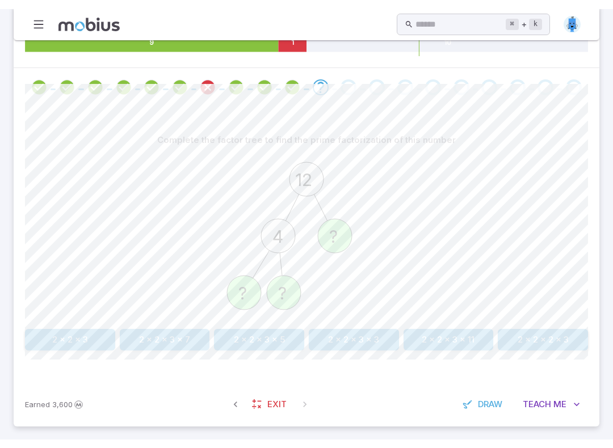
scroll to position [199, 0]
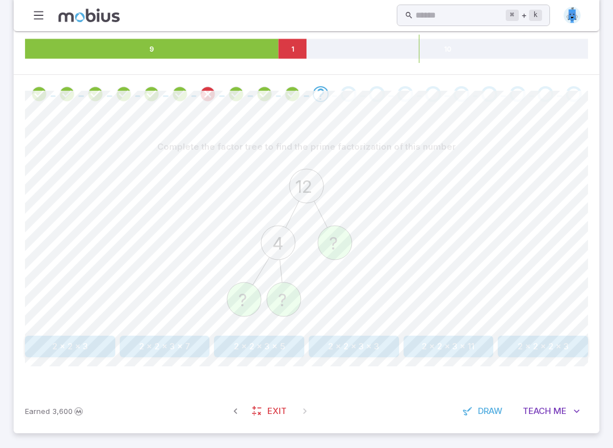
click at [85, 336] on button "2 x 2 x 3" at bounding box center [70, 347] width 90 height 22
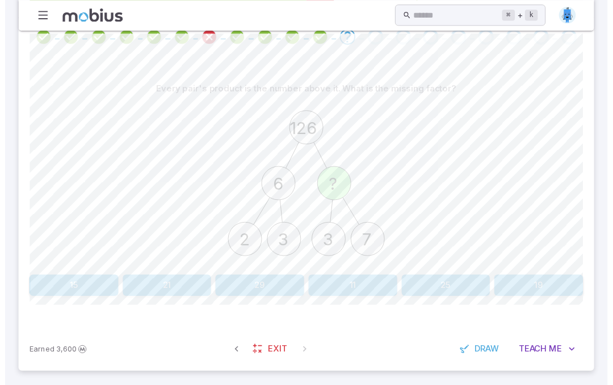
scroll to position [262, 0]
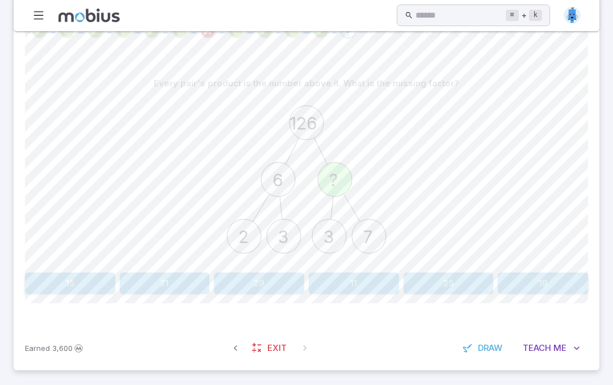
click at [161, 282] on button "21" at bounding box center [165, 283] width 90 height 22
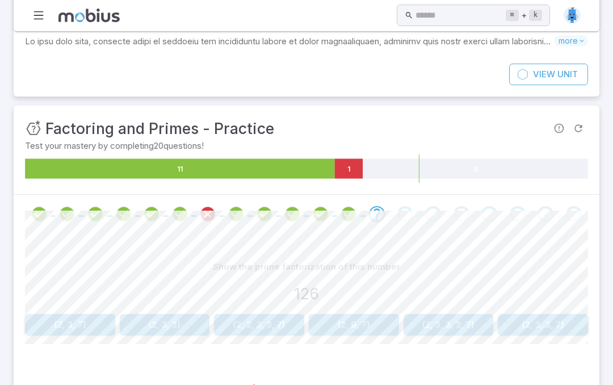
scroll to position [120, 0]
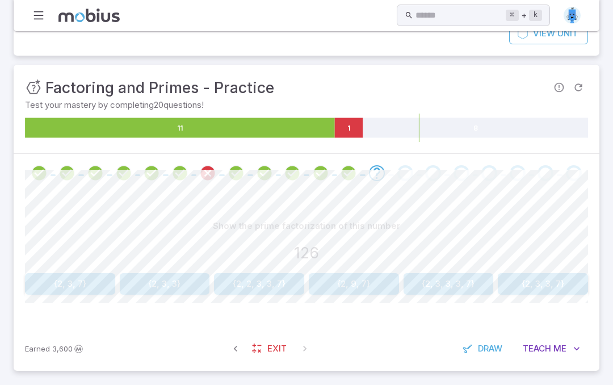
click at [269, 278] on button "{2, 2, 3, 3, 7}" at bounding box center [259, 284] width 90 height 22
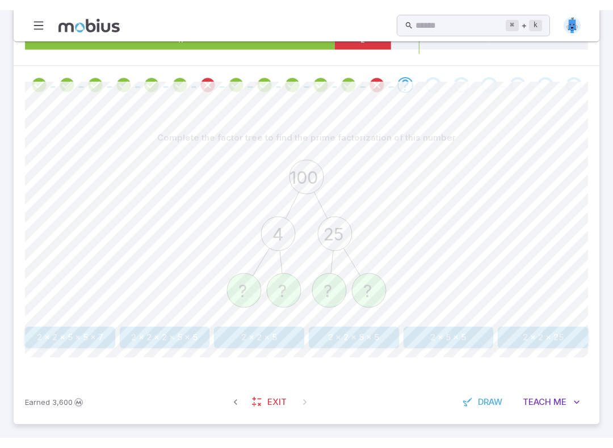
scroll to position [199, 0]
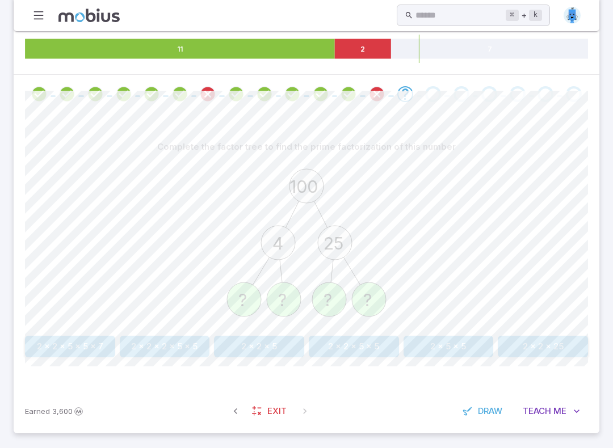
click at [380, 346] on button "2 x 2 x 5 x 5" at bounding box center [354, 347] width 90 height 22
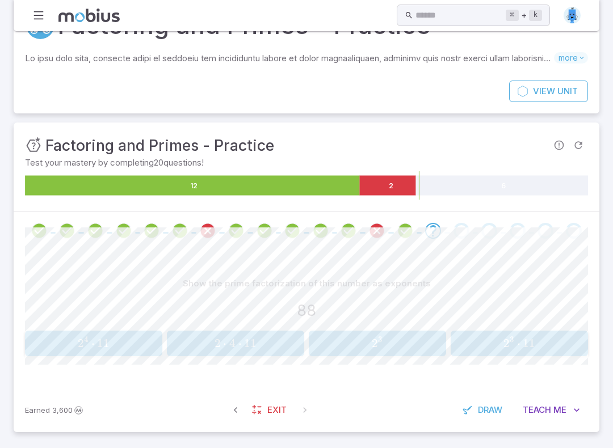
scroll to position [60, 0]
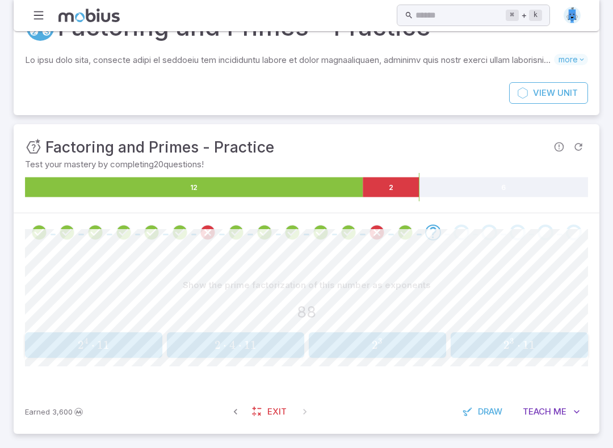
click at [256, 339] on span "11" at bounding box center [250, 345] width 12 height 14
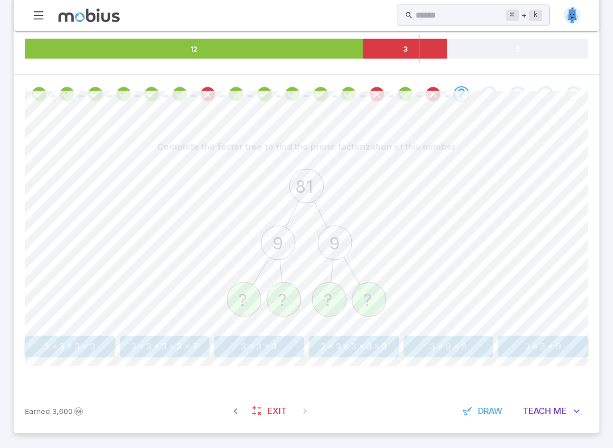
scroll to position [199, 0]
click at [88, 345] on button "3 x 3 x 3 x 3" at bounding box center [70, 347] width 90 height 22
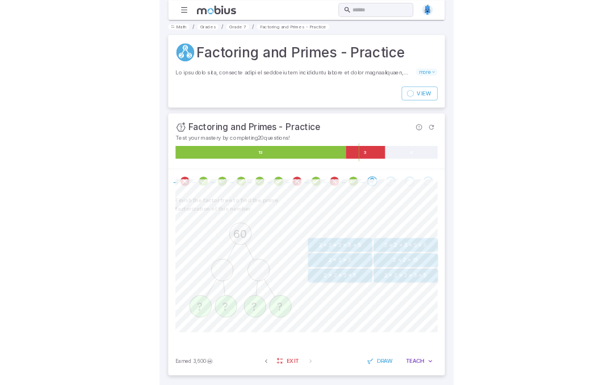
scroll to position [220, 0]
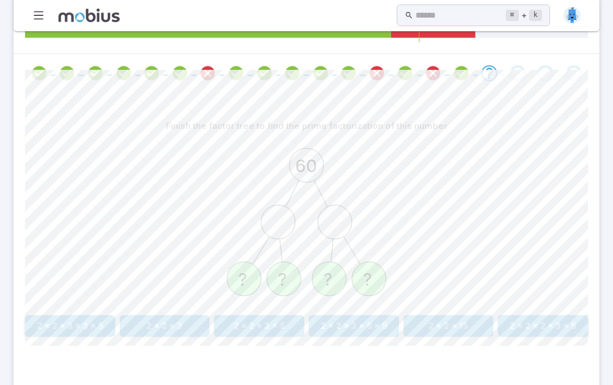
click at [267, 316] on button "2 x 2 x 3 x 5" at bounding box center [259, 326] width 90 height 22
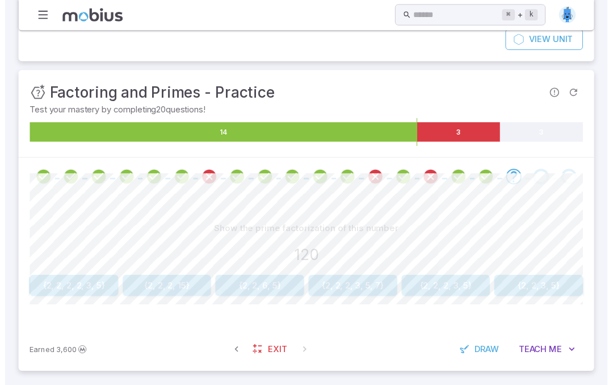
scroll to position [120, 0]
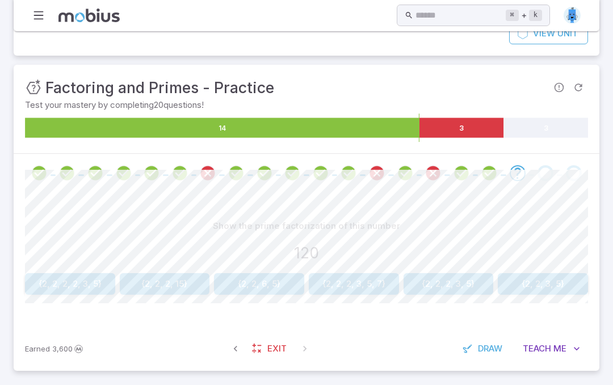
click at [171, 283] on button "{2, 2, 2, 15}" at bounding box center [165, 284] width 90 height 22
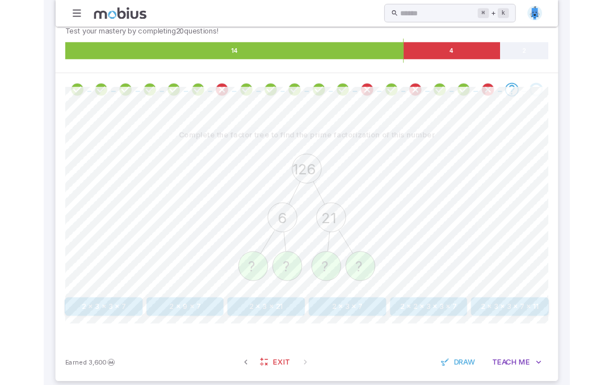
scroll to position [253, 0]
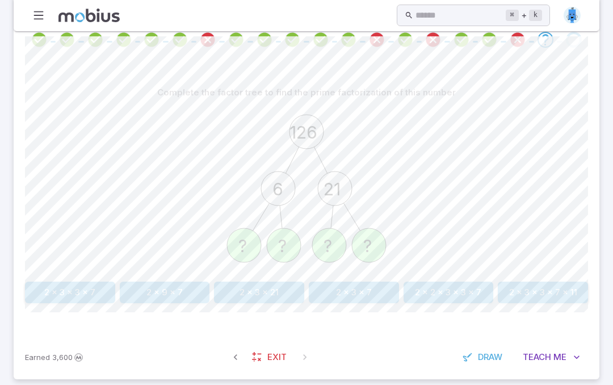
click at [61, 290] on button "2 x 3 x 3 x 7" at bounding box center [70, 293] width 90 height 22
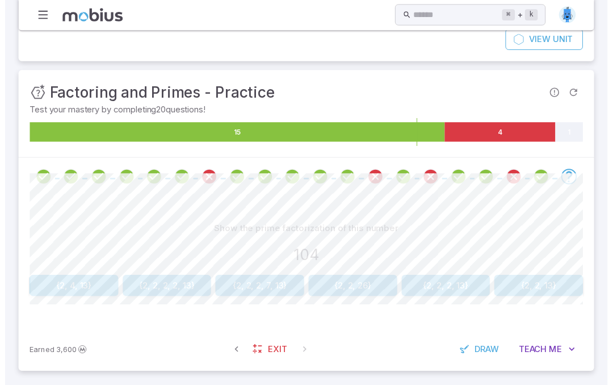
scroll to position [120, 0]
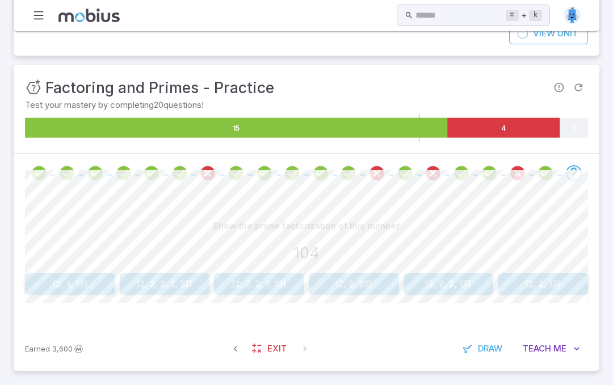
click at [465, 292] on button "{2, 2, 2, 13}" at bounding box center [449, 284] width 90 height 22
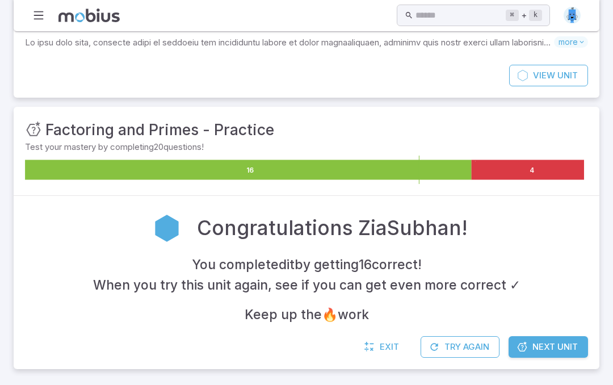
scroll to position [75, 0]
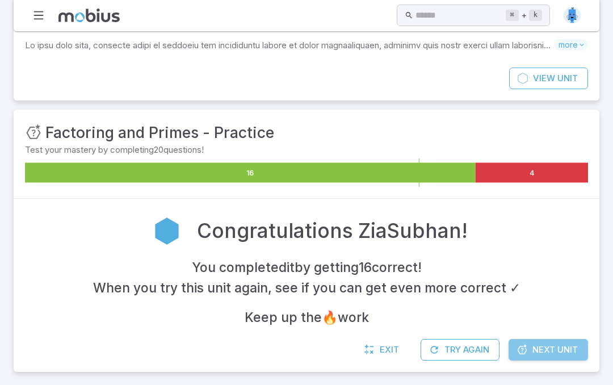
click at [567, 356] on link "Next Unit" at bounding box center [548, 350] width 79 height 22
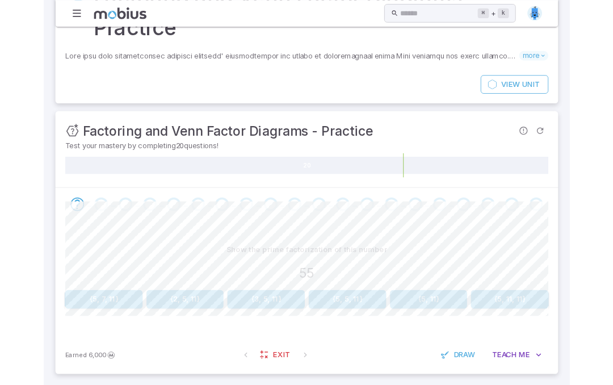
scroll to position [156, 0]
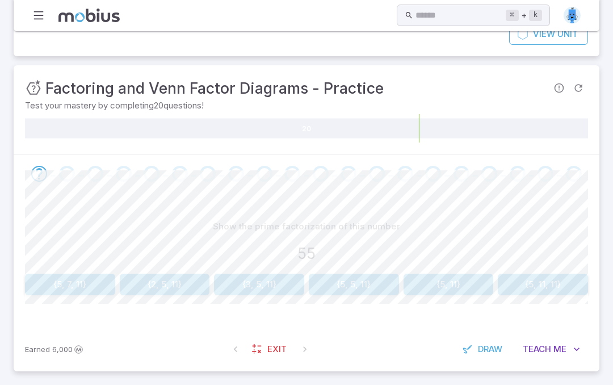
click at [472, 282] on button "{5, 11}" at bounding box center [449, 285] width 90 height 22
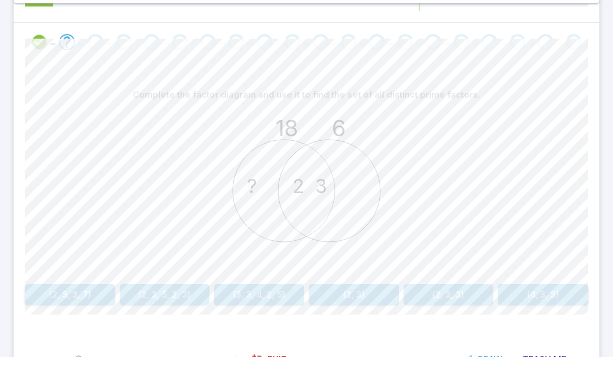
scroll to position [287, 0]
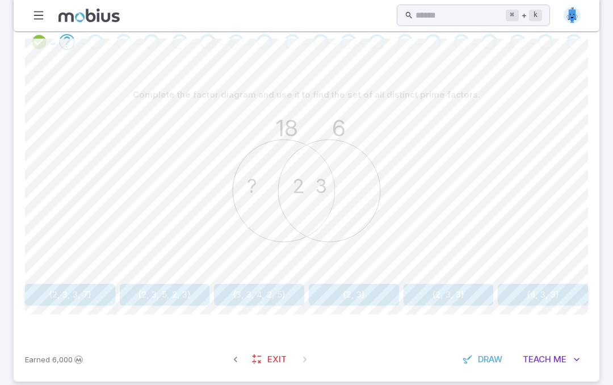
click at [475, 294] on button "{2, 3, 3}" at bounding box center [449, 295] width 90 height 22
click at [379, 285] on button "{3, 3, 6, 4}" at bounding box center [354, 295] width 90 height 22
click at [372, 295] on button "{3, 5, 2, 3, 2}" at bounding box center [354, 295] width 90 height 22
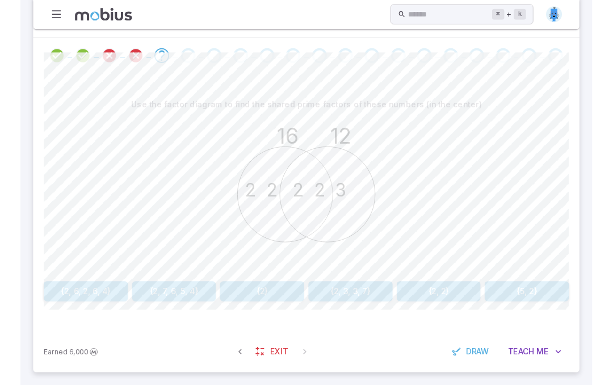
scroll to position [281, 0]
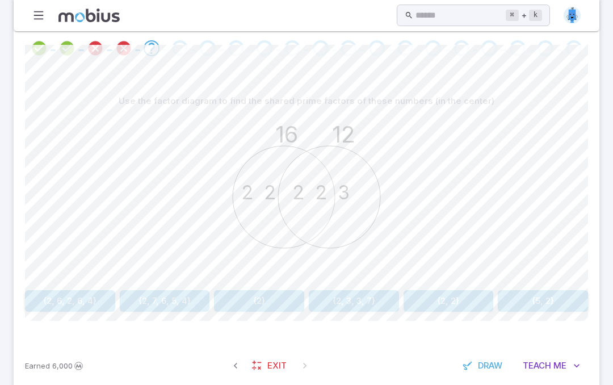
click at [376, 300] on button "{2, 3, 3, 7}" at bounding box center [354, 301] width 90 height 22
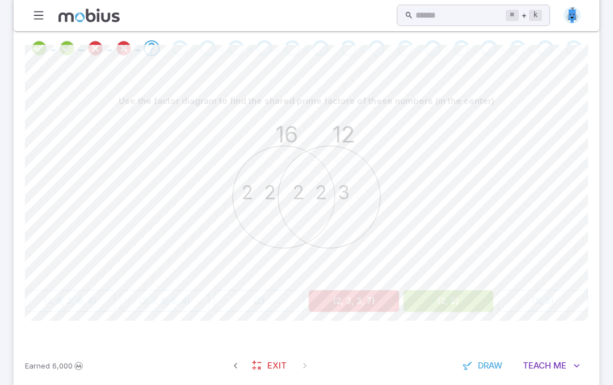
click at [488, 300] on button "{2, 2}" at bounding box center [449, 301] width 90 height 22
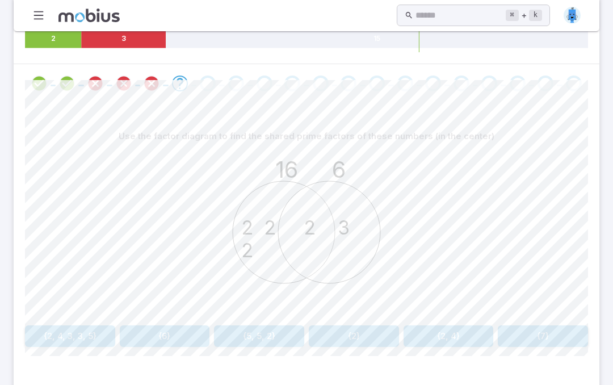
scroll to position [246, 0]
click at [375, 331] on button "{2}" at bounding box center [354, 336] width 90 height 22
click at [66, 328] on button "{2, 7, 3, 3}" at bounding box center [70, 336] width 90 height 22
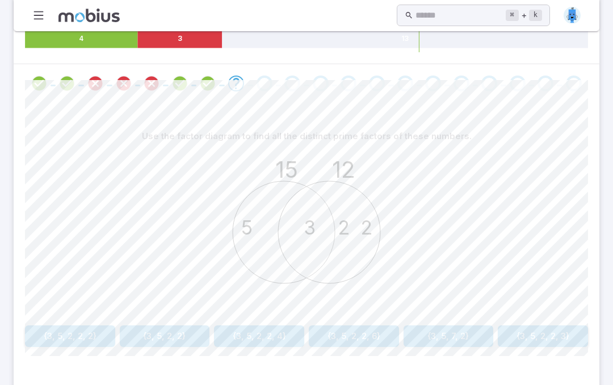
click at [185, 328] on button "{3, 5, 2, 2}" at bounding box center [165, 336] width 90 height 22
click at [294, 329] on button "{2, 2, 4, 3, 3}" at bounding box center [259, 336] width 90 height 22
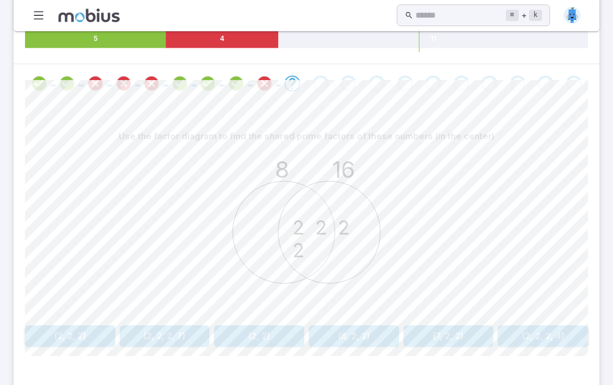
click at [390, 330] on button "{6, 2, 2}" at bounding box center [354, 336] width 90 height 22
click at [469, 339] on button "{3}" at bounding box center [449, 336] width 90 height 22
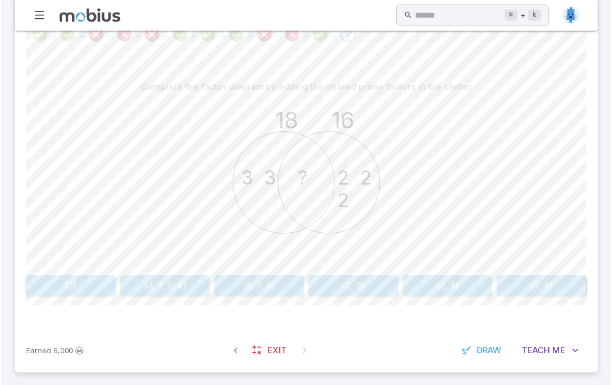
scroll to position [295, 0]
click at [270, 283] on button "{6, 2, 6}" at bounding box center [259, 287] width 90 height 22
click at [169, 284] on button "{2}" at bounding box center [165, 287] width 90 height 22
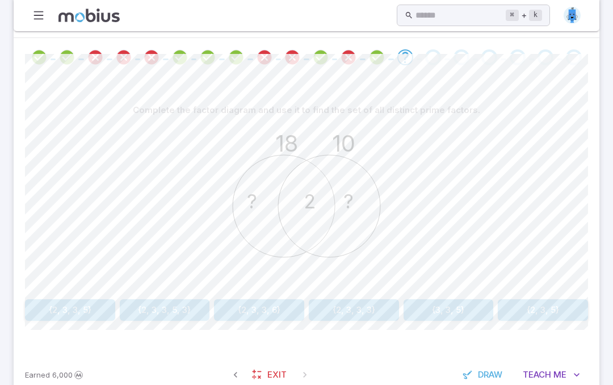
scroll to position [271, 0]
click at [380, 300] on button "{2, 3, 3, 3}" at bounding box center [354, 311] width 90 height 22
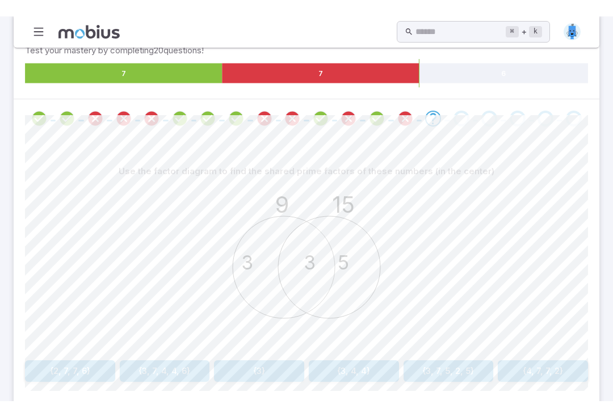
scroll to position [227, 0]
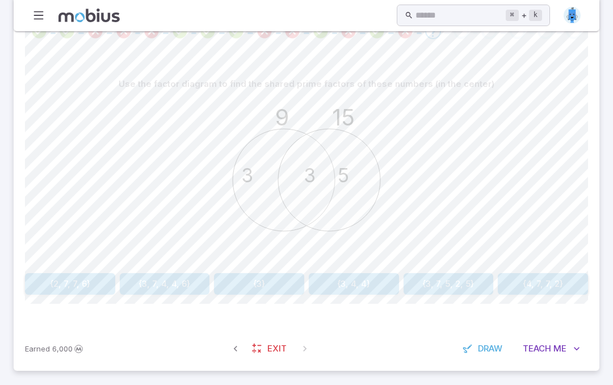
click at [280, 276] on button "{3}" at bounding box center [259, 284] width 90 height 22
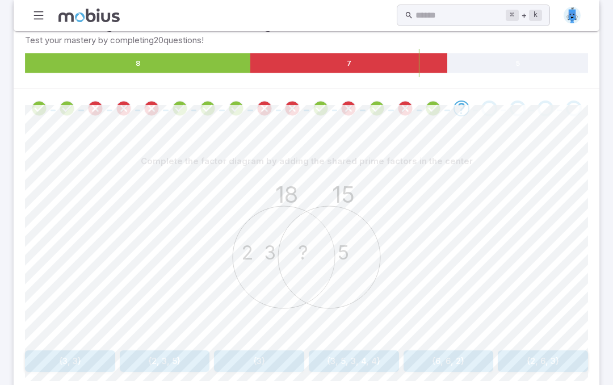
scroll to position [220, 0]
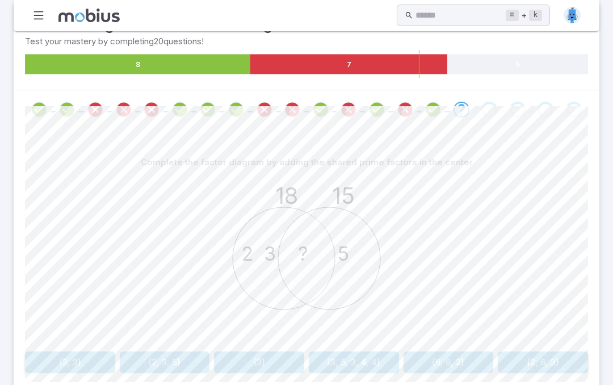
click at [269, 359] on button "{3}" at bounding box center [259, 362] width 90 height 22
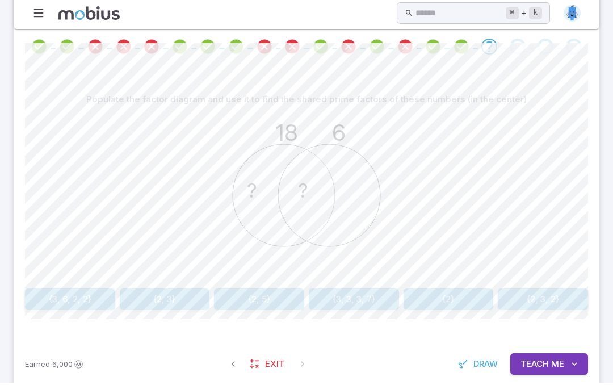
scroll to position [283, 0]
click at [180, 299] on button "{2, 3}" at bounding box center [165, 299] width 90 height 22
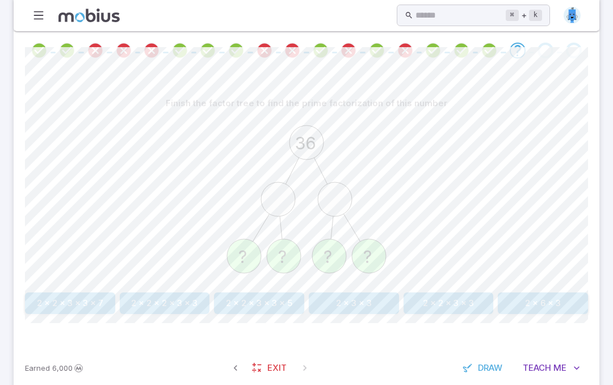
scroll to position [277, 0]
click at [178, 302] on button "2 x 2 x 2 x 3 x 3" at bounding box center [165, 306] width 90 height 22
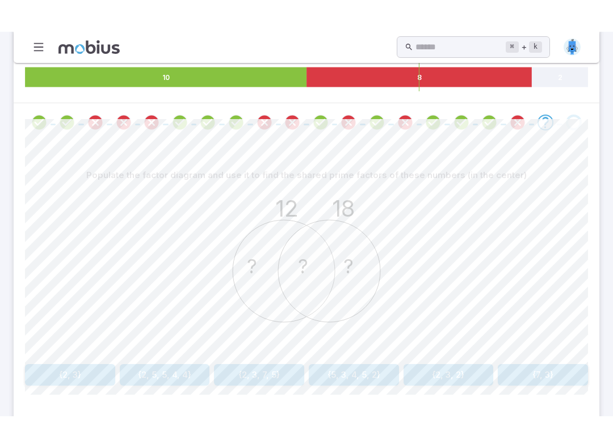
scroll to position [234, 0]
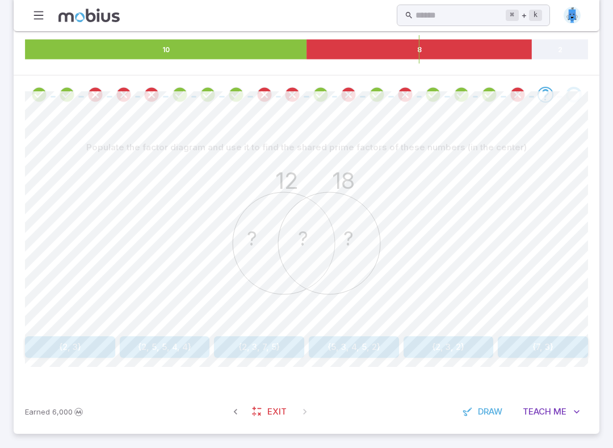
click at [456, 340] on button "{2, 3, 2}" at bounding box center [449, 348] width 90 height 22
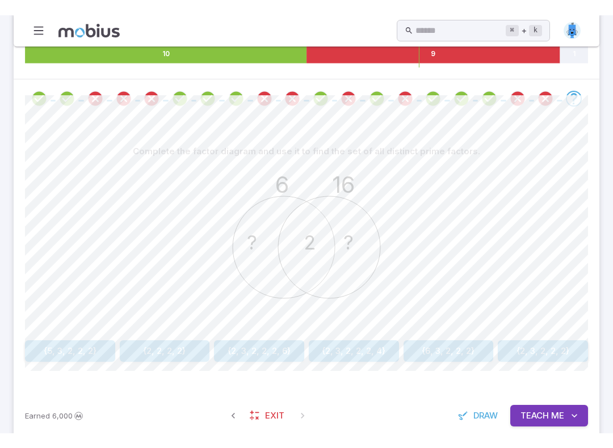
scroll to position [230, 0]
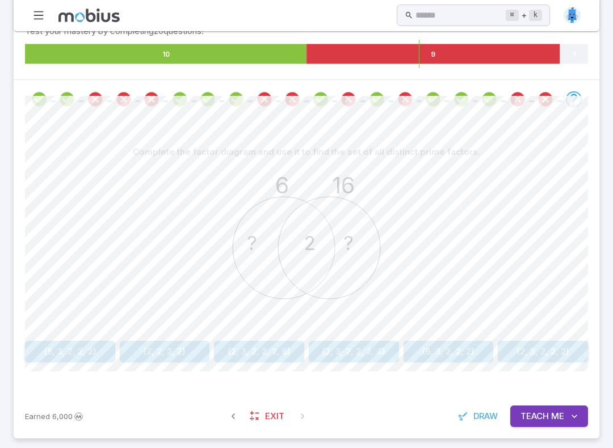
click at [167, 349] on button "{2, 2, 2, 2}" at bounding box center [165, 352] width 90 height 22
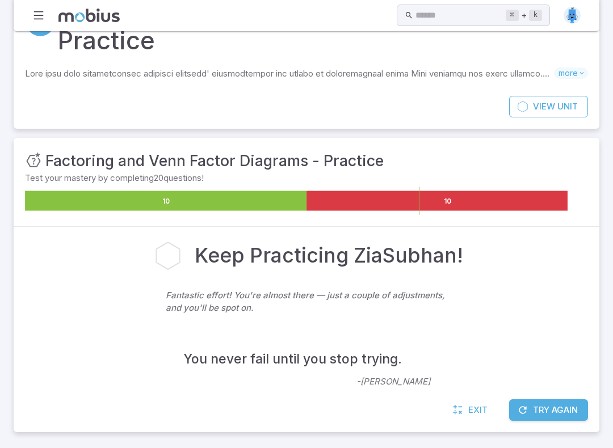
scroll to position [81, 0]
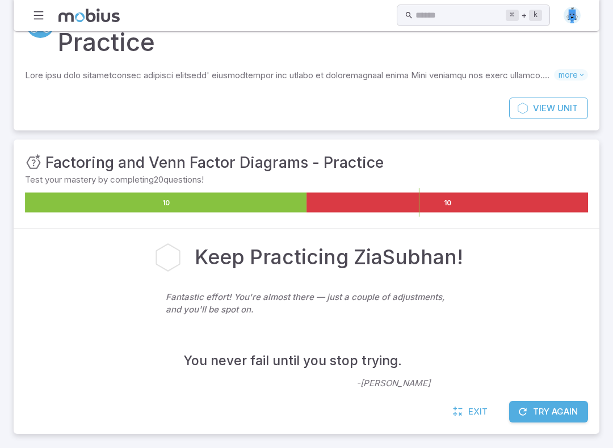
click at [563, 384] on div "Exit Try Again" at bounding box center [307, 417] width 586 height 33
click at [557, 384] on button "Try Again" at bounding box center [548, 412] width 79 height 22
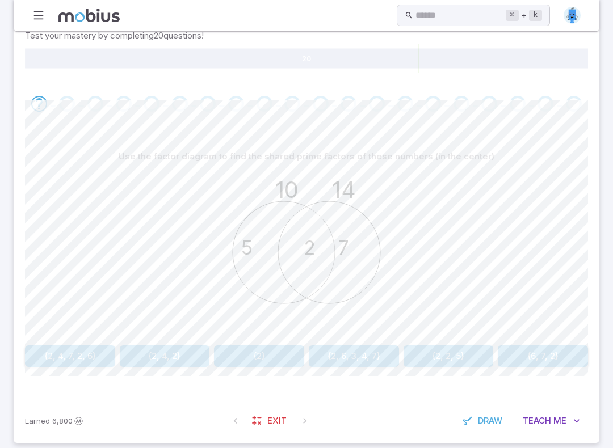
scroll to position [234, 0]
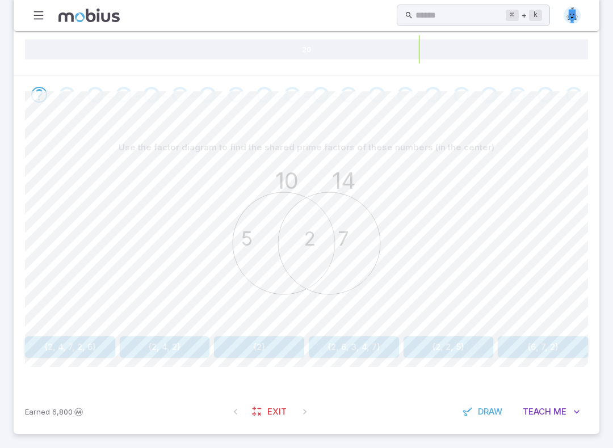
click at [470, 338] on button "{2, 2, 5}" at bounding box center [449, 348] width 90 height 22
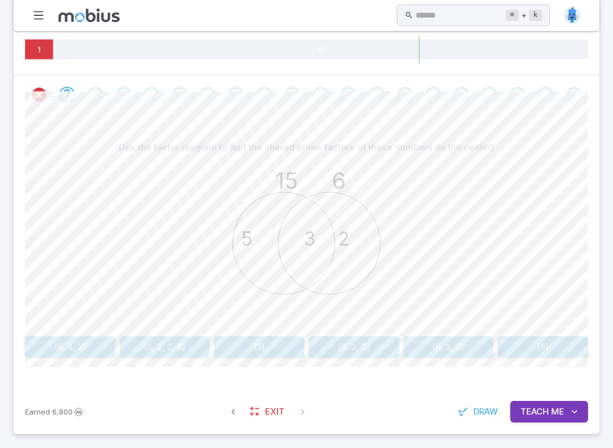
click at [280, 340] on button "{3}" at bounding box center [259, 348] width 90 height 22
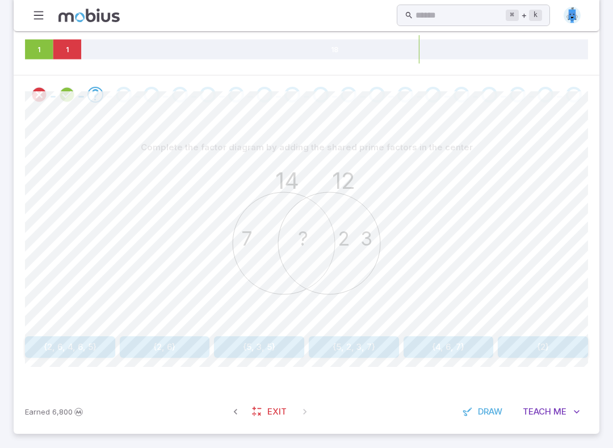
click at [175, 350] on button "{2, 6}" at bounding box center [165, 348] width 90 height 22
click at [548, 342] on button "{4, 5, 2}" at bounding box center [543, 348] width 90 height 22
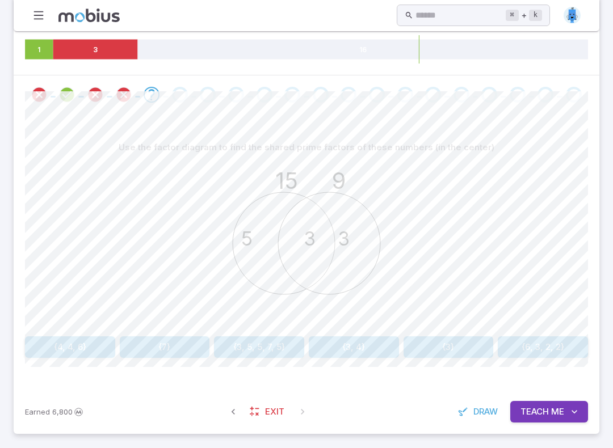
click at [163, 343] on button "{7}" at bounding box center [165, 348] width 90 height 22
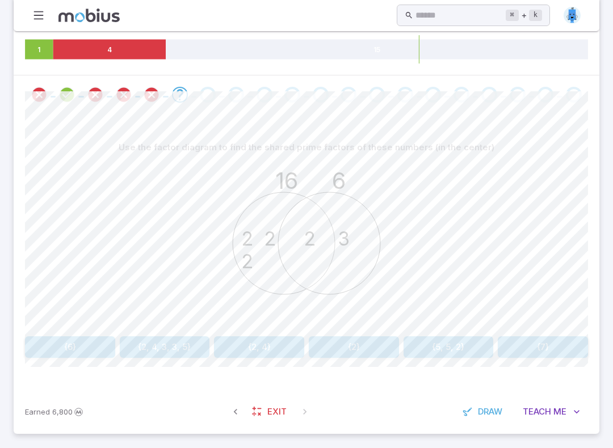
click at [366, 339] on button "{2}" at bounding box center [354, 348] width 90 height 22
click at [555, 341] on button "{2, 3, 3}" at bounding box center [543, 348] width 90 height 22
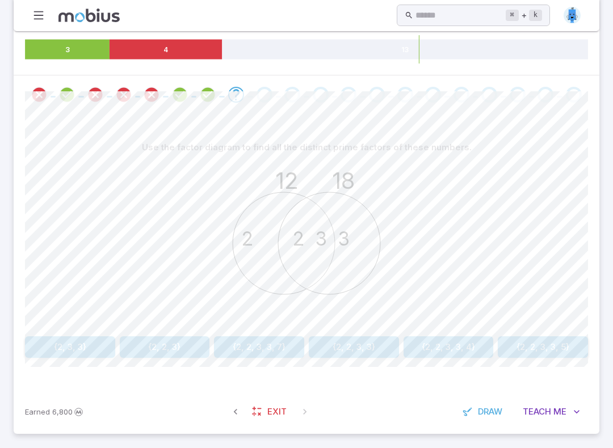
click at [373, 337] on button "{2, 2, 3, 3}" at bounding box center [354, 348] width 90 height 22
click at [174, 354] on button "{2}" at bounding box center [165, 348] width 90 height 22
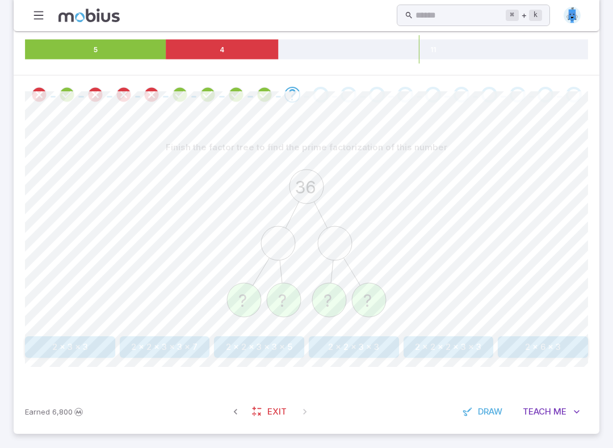
click at [378, 346] on button "2 x 2 x 3 x 3" at bounding box center [354, 348] width 90 height 22
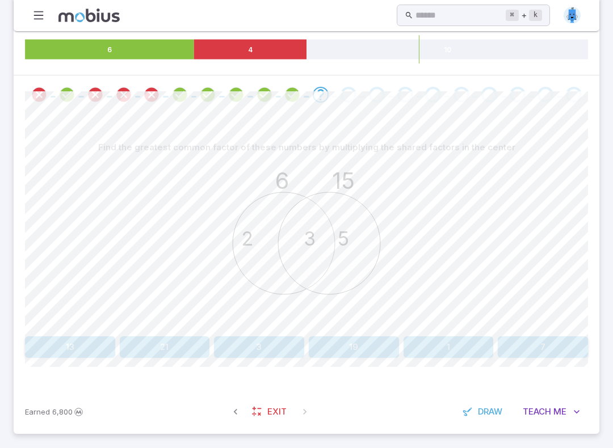
click at [559, 328] on div "6 15 2 5 3" at bounding box center [306, 245] width 563 height 174
click at [558, 328] on div "6 15 2 5 3" at bounding box center [306, 245] width 563 height 174
click at [568, 347] on button "7" at bounding box center [543, 348] width 90 height 22
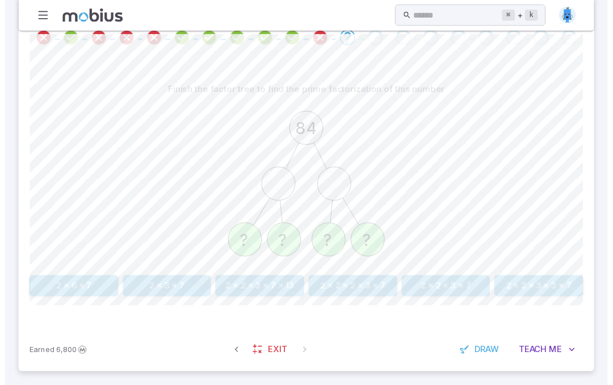
scroll to position [298, 0]
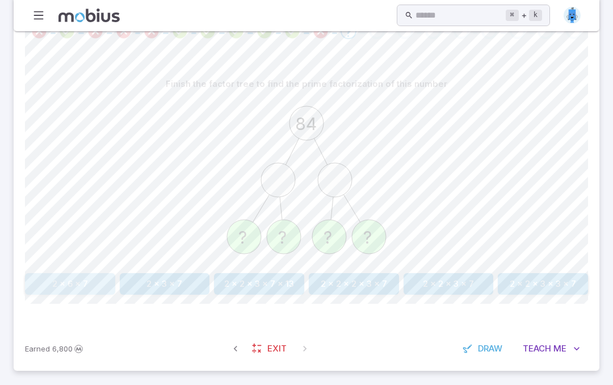
click at [84, 278] on button "2 x 6 x 7" at bounding box center [70, 284] width 90 height 22
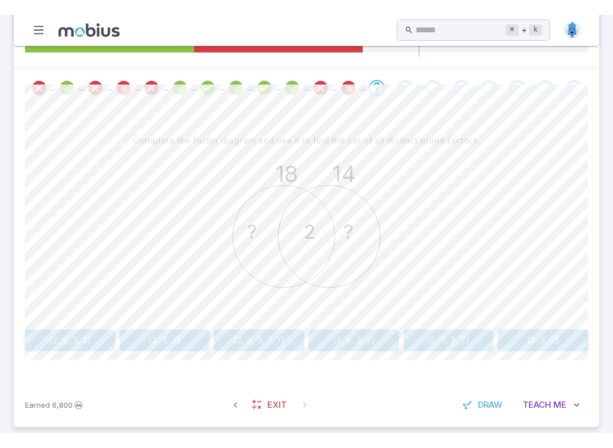
scroll to position [234, 0]
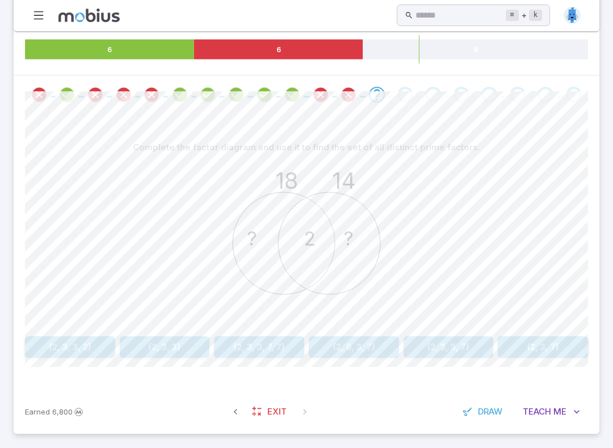
click at [567, 337] on button "{2, 3, 7}" at bounding box center [543, 348] width 90 height 22
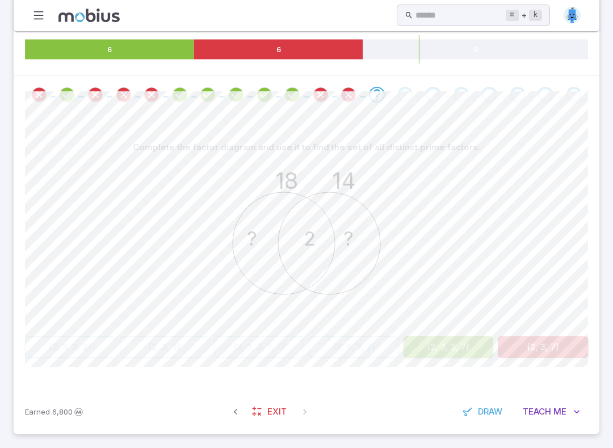
click at [467, 337] on button "{2, 3, 3, 7}" at bounding box center [449, 348] width 90 height 22
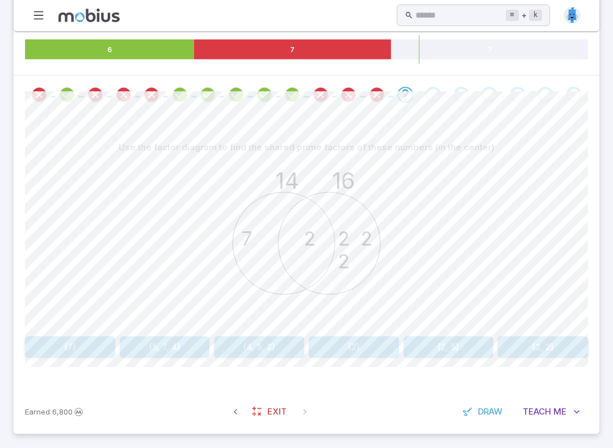
click at [34, 332] on div "Use the factor diagram to find the shared prime factors of these numbers (in th…" at bounding box center [306, 247] width 563 height 221
click at [43, 346] on button "{7}" at bounding box center [70, 348] width 90 height 22
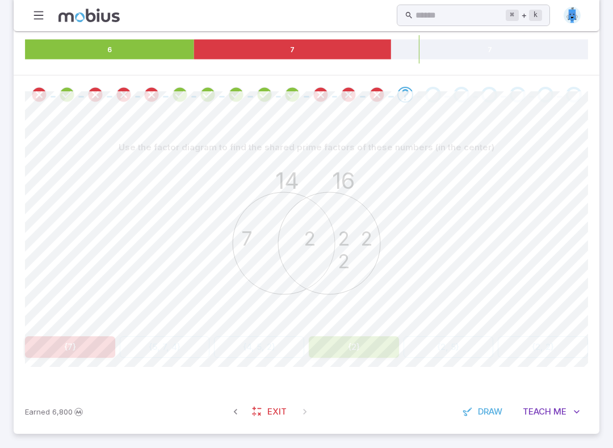
click at [381, 363] on div "Use the factor diagram to find the shared prime factors of these numbers (in th…" at bounding box center [306, 252] width 563 height 276
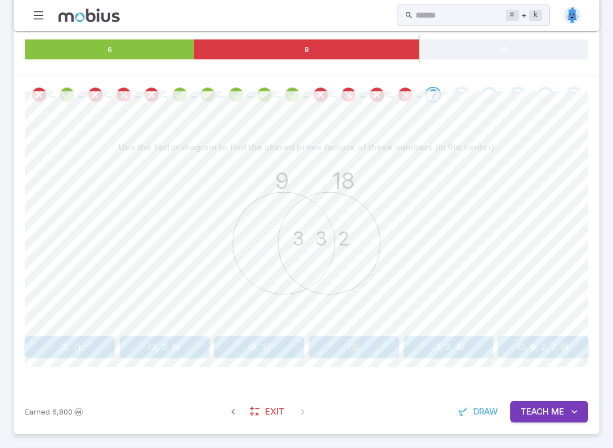
click at [377, 343] on button "{3}" at bounding box center [354, 348] width 90 height 22
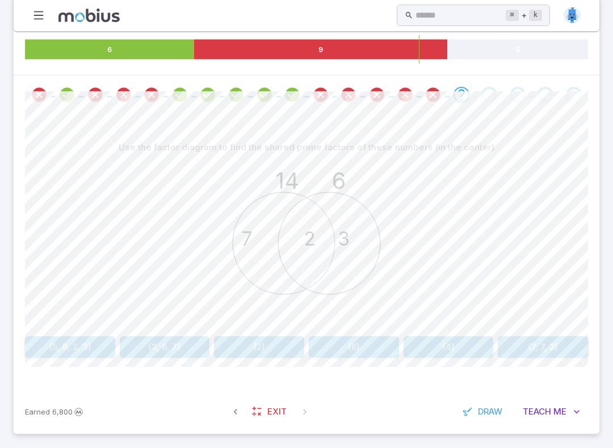
click at [262, 310] on icon "14 6 7 3 2" at bounding box center [306, 243] width 170 height 170
click at [253, 337] on button "{2}" at bounding box center [259, 348] width 90 height 22
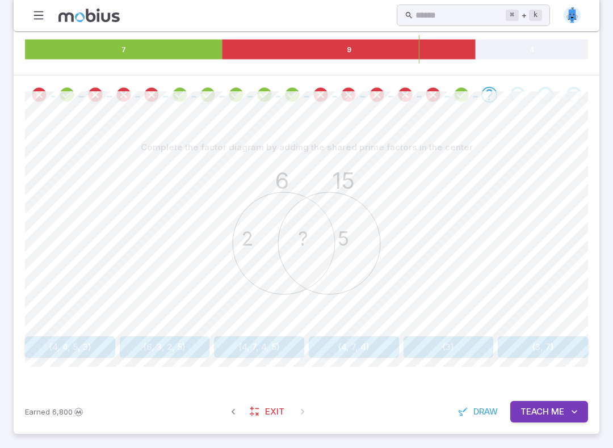
click at [460, 351] on button "{3}" at bounding box center [449, 348] width 90 height 22
click at [379, 346] on button "{2, 5}" at bounding box center [354, 348] width 90 height 22
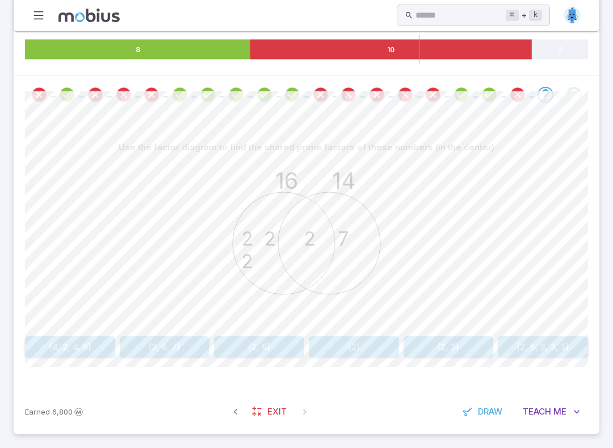
click at [380, 337] on button "{2}" at bounding box center [354, 348] width 90 height 22
click at [367, 344] on button "{2}" at bounding box center [354, 348] width 90 height 22
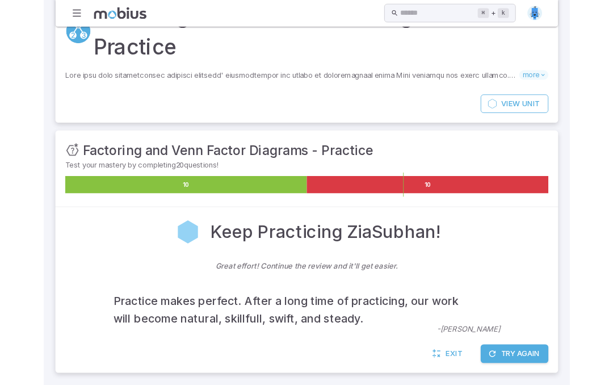
scroll to position [132, 0]
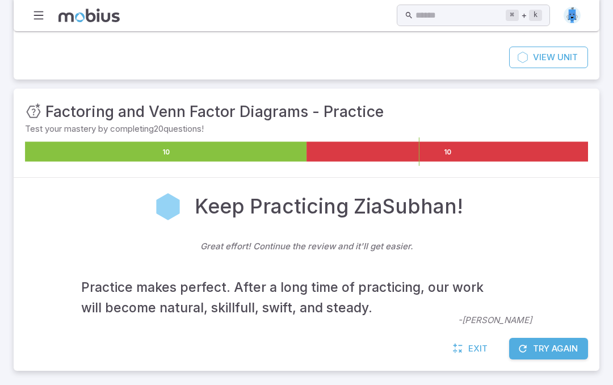
click at [565, 343] on button "Try Again" at bounding box center [548, 349] width 79 height 22
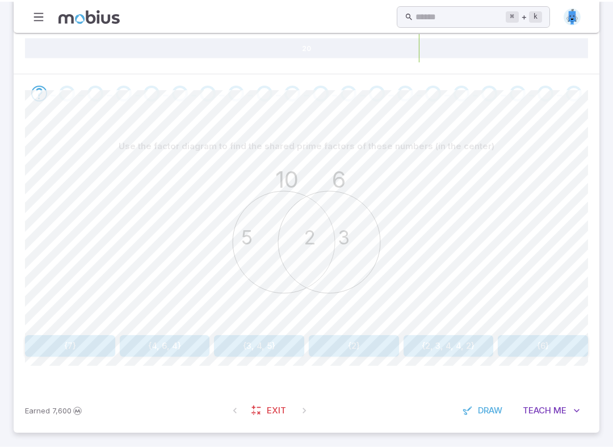
scroll to position [234, 0]
click at [381, 345] on button "{2}" at bounding box center [354, 348] width 90 height 22
click at [569, 342] on button "{3, 7}" at bounding box center [543, 348] width 90 height 22
click at [578, 342] on button "{3, 7}" at bounding box center [543, 348] width 90 height 22
click at [576, 344] on button "{3, 7}" at bounding box center [543, 348] width 90 height 22
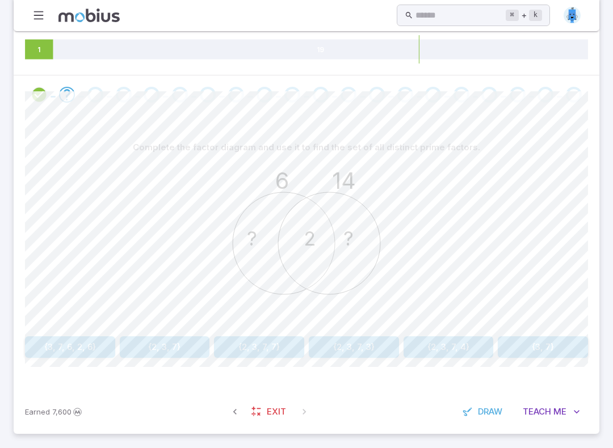
click at [588, 342] on button "{3, 7}" at bounding box center [543, 348] width 90 height 22
click at [182, 339] on button "{2, 3, 7}" at bounding box center [165, 348] width 90 height 22
click at [100, 354] on button "{2, 2, 6}" at bounding box center [70, 348] width 90 height 22
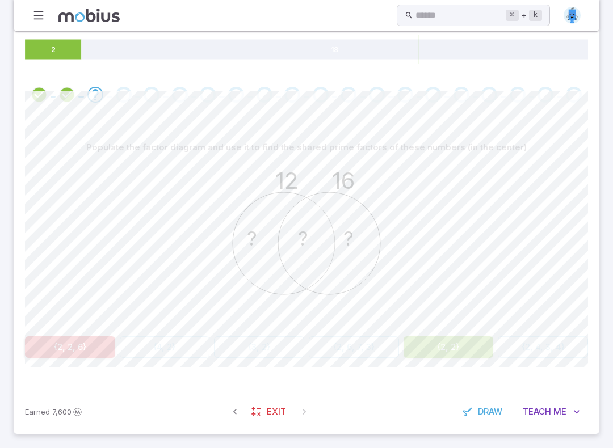
click at [462, 343] on button "{2, 2}" at bounding box center [449, 348] width 90 height 22
click at [461, 343] on button "{2, 2}" at bounding box center [449, 348] width 90 height 22
click at [455, 356] on button "{2, 2}" at bounding box center [449, 348] width 90 height 22
click at [457, 357] on div "Populate the factor diagram and use it to find the shared prime factors of thes…" at bounding box center [306, 252] width 563 height 276
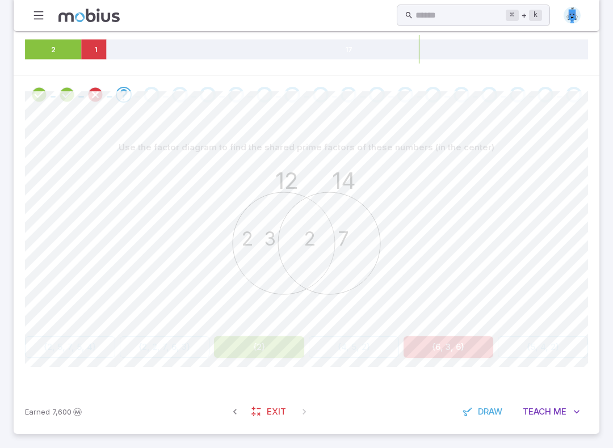
click at [461, 351] on button "{6, 3, 6}" at bounding box center [449, 348] width 90 height 22
click at [460, 351] on button "{6, 3, 6}" at bounding box center [449, 348] width 90 height 22
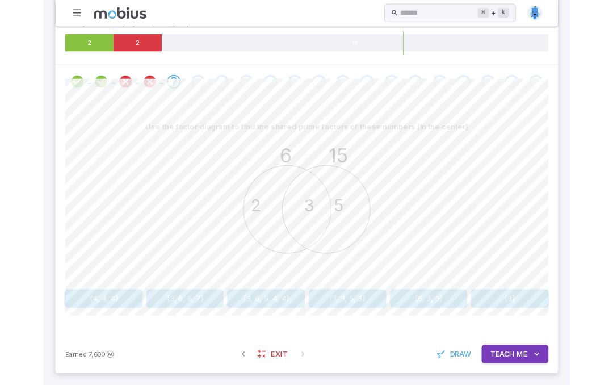
scroll to position [298, 0]
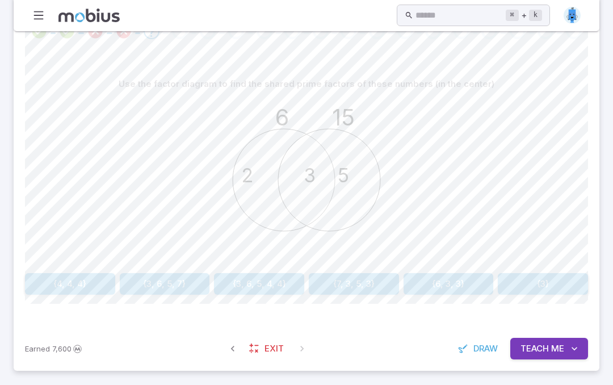
click at [565, 284] on button "{3}" at bounding box center [543, 284] width 90 height 22
click at [76, 291] on button "{2, 5}" at bounding box center [70, 284] width 90 height 22
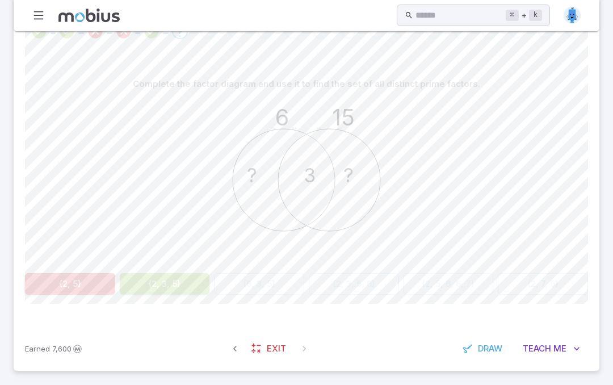
click at [79, 294] on div "Complete the factor diagram and use it to find the set of all distinct prime fa…" at bounding box center [306, 189] width 563 height 276
click at [176, 276] on button "{2, 3, 5}" at bounding box center [165, 284] width 90 height 22
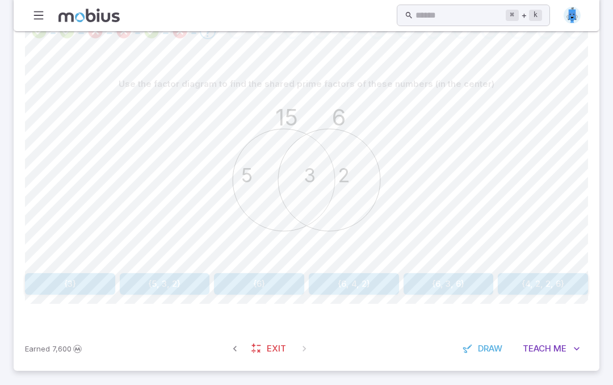
click at [187, 280] on button "{5, 3, 2}" at bounding box center [165, 284] width 90 height 22
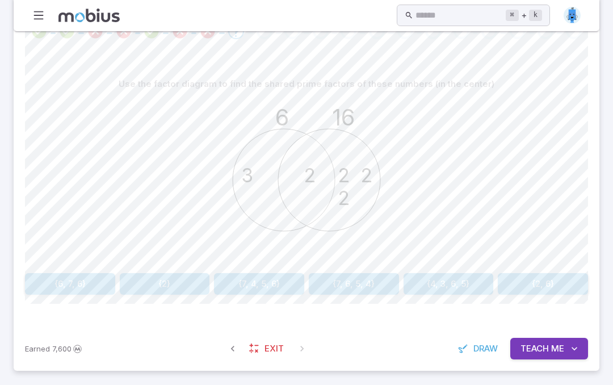
click at [151, 275] on button "{2}" at bounding box center [165, 284] width 90 height 22
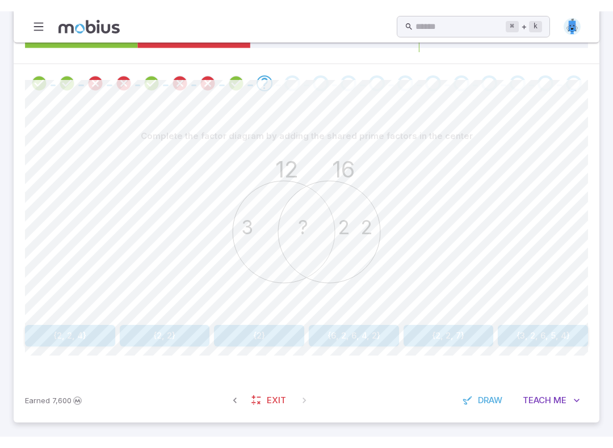
scroll to position [234, 0]
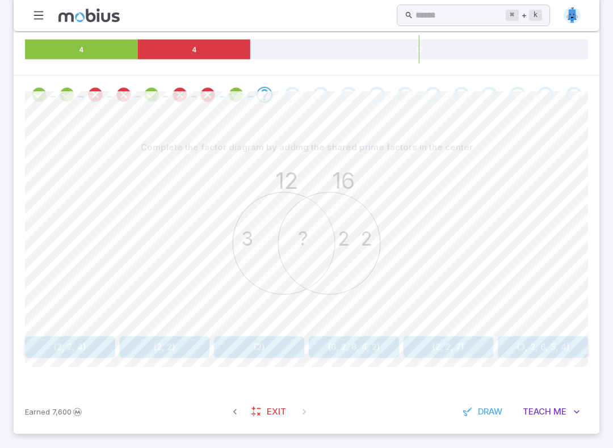
click at [287, 337] on button "{2}" at bounding box center [259, 348] width 90 height 22
click at [291, 346] on button "{3}" at bounding box center [259, 348] width 90 height 22
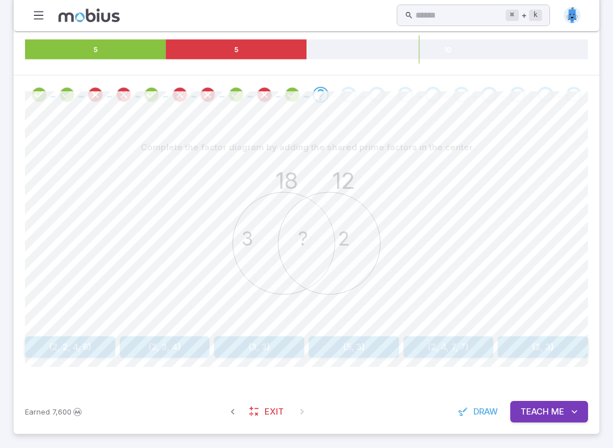
click at [570, 339] on button "{2, 3}" at bounding box center [543, 348] width 90 height 22
click at [572, 340] on button "{3, 5, 5}" at bounding box center [543, 348] width 90 height 22
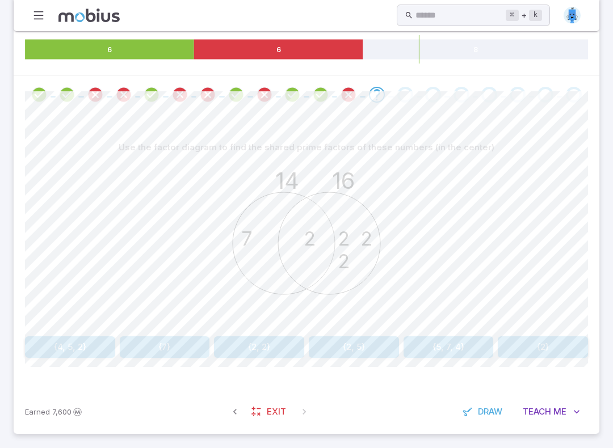
click at [191, 340] on button "{7}" at bounding box center [165, 348] width 90 height 22
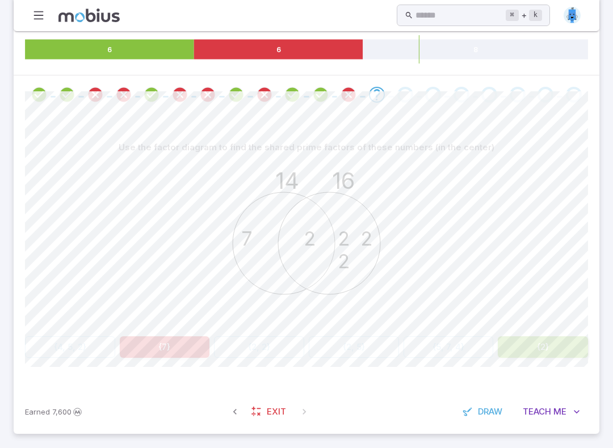
click at [529, 339] on button "{2}" at bounding box center [543, 348] width 90 height 22
click at [546, 355] on button "{2}" at bounding box center [543, 348] width 90 height 22
click at [547, 357] on div "Use the factor diagram to find the shared prime factors of these numbers (in th…" at bounding box center [306, 252] width 563 height 276
click at [540, 347] on button "{2}" at bounding box center [543, 348] width 90 height 22
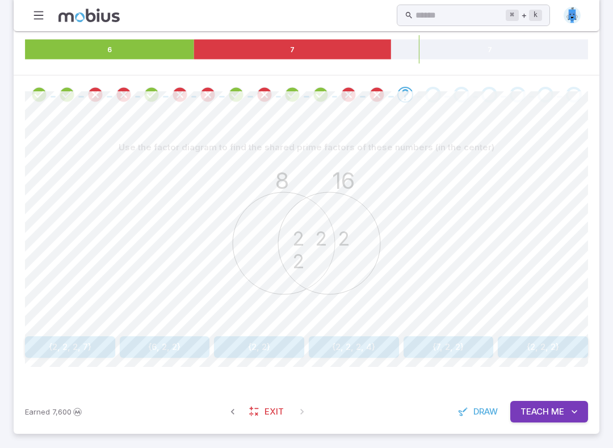
click at [583, 347] on button "{2, 2, 2}" at bounding box center [543, 348] width 90 height 22
click at [566, 342] on button "{2, 3, 3, 7}" at bounding box center [543, 348] width 90 height 22
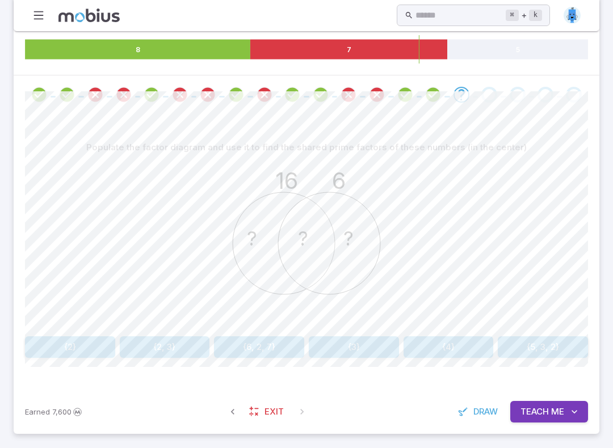
click at [45, 344] on button "{2}" at bounding box center [70, 348] width 90 height 22
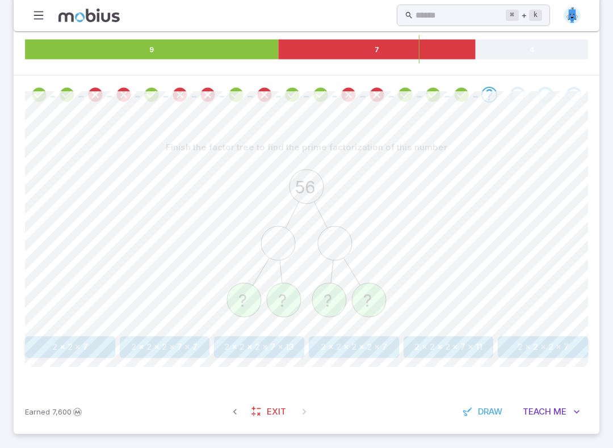
click at [37, 348] on button "2 x 2 x 7" at bounding box center [70, 348] width 90 height 22
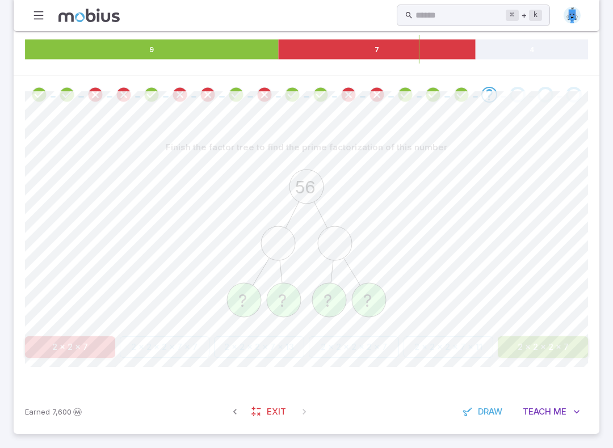
click at [585, 355] on button "2 x 2 x 2 x 7" at bounding box center [543, 348] width 90 height 22
click at [590, 360] on div "Finish the factor tree to find the prime factorization of this number 56 ? ? ? …" at bounding box center [307, 252] width 586 height 276
click at [587, 353] on button "2 x 2 x 2 x 7" at bounding box center [543, 348] width 90 height 22
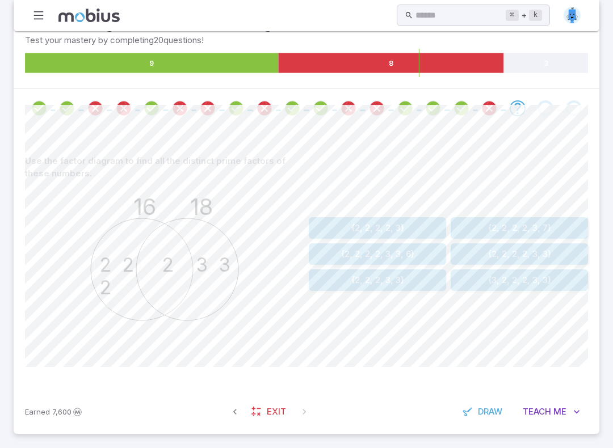
click at [566, 253] on button "{2, 2, 2, 2, 3, 3}" at bounding box center [519, 255] width 137 height 22
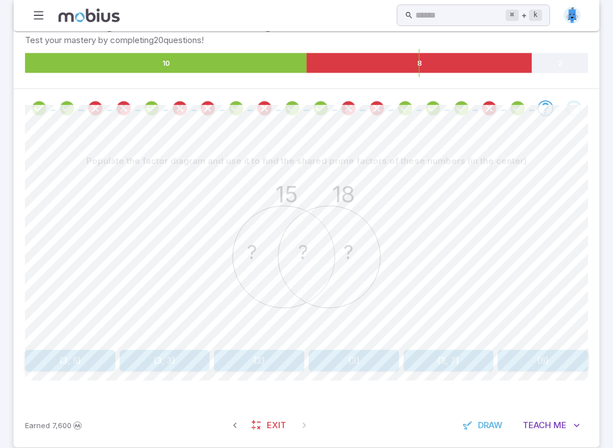
click at [195, 350] on button "{3, 3}" at bounding box center [165, 361] width 90 height 22
click at [454, 358] on button "{3, 3}" at bounding box center [449, 361] width 90 height 22
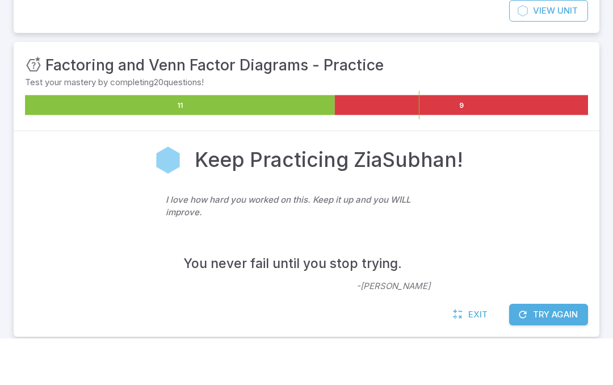
scroll to position [145, 0]
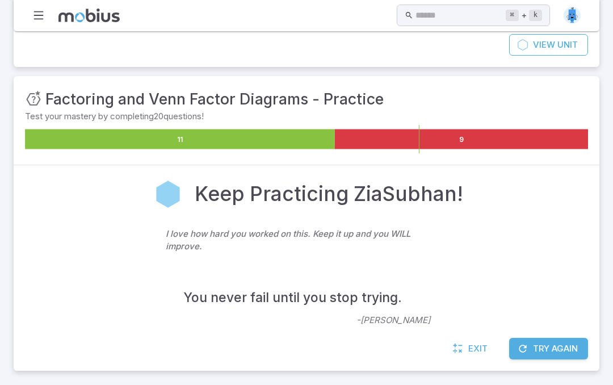
click at [557, 352] on button "Try Again" at bounding box center [548, 349] width 79 height 22
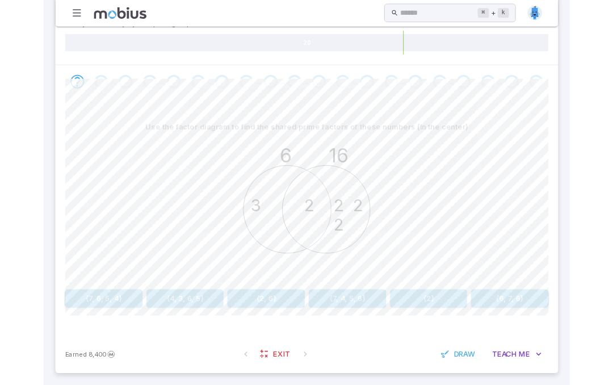
scroll to position [298, 0]
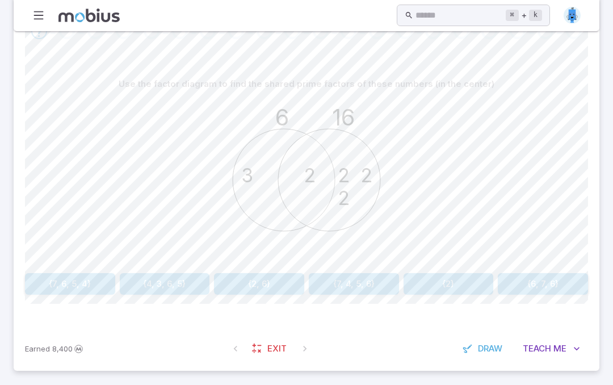
click at [473, 279] on button "{2}" at bounding box center [449, 284] width 90 height 22
click at [578, 276] on button "{3, 3}" at bounding box center [543, 284] width 90 height 22
click at [581, 279] on button "{3, 3}" at bounding box center [543, 284] width 90 height 22
click at [34, 277] on button "{2, 3}" at bounding box center [70, 284] width 90 height 22
click at [37, 282] on button "{2, 3}" at bounding box center [70, 284] width 90 height 22
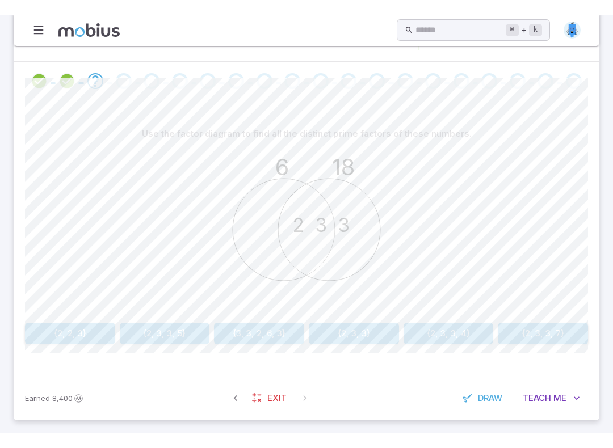
scroll to position [234, 0]
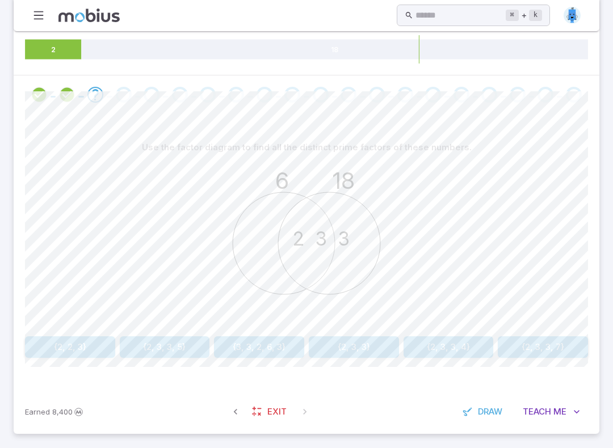
click at [370, 349] on button "{2, 3, 3}" at bounding box center [354, 348] width 90 height 22
click at [358, 342] on button "A=12, B=16" at bounding box center [354, 348] width 90 height 22
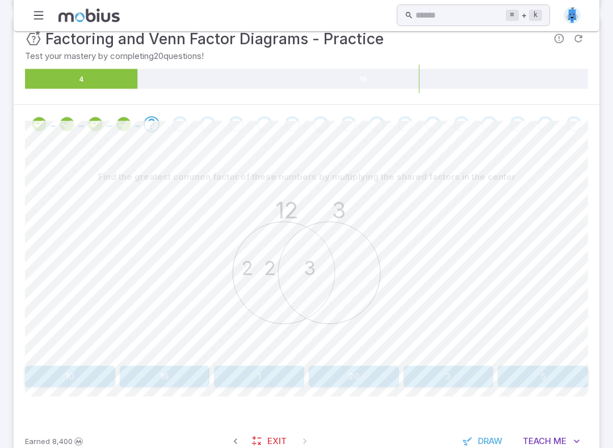
scroll to position [205, 0]
click at [471, 375] on button "3" at bounding box center [449, 377] width 90 height 22
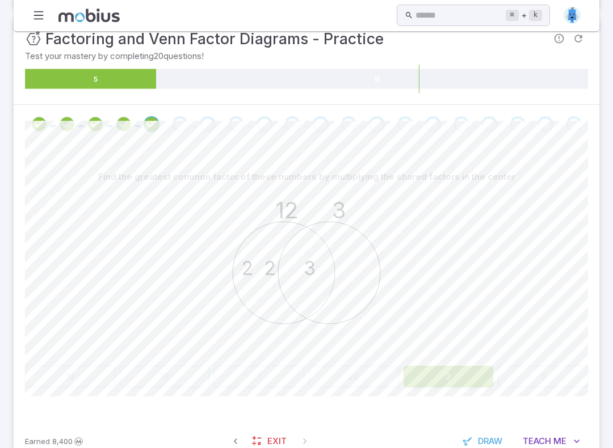
scroll to position [163, 0]
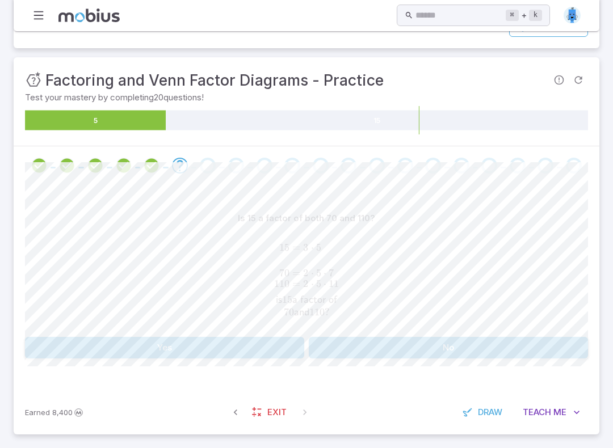
click at [539, 344] on button "No" at bounding box center [448, 348] width 279 height 22
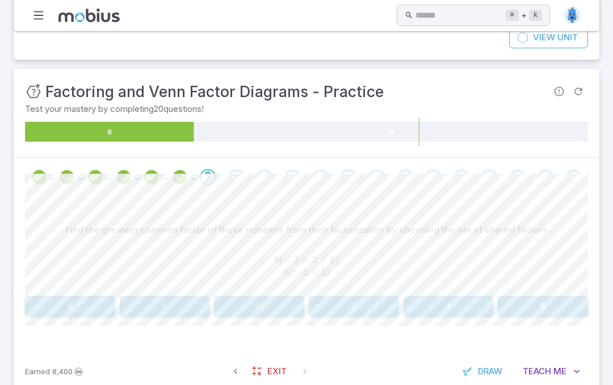
scroll to position [174, 0]
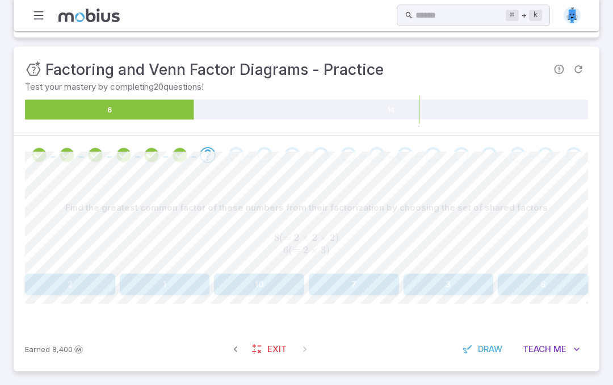
click at [583, 85] on p "Test your mastery by completing 20 questions!" at bounding box center [306, 87] width 563 height 12
click at [584, 147] on div at bounding box center [574, 155] width 28 height 16
click at [585, 147] on div at bounding box center [574, 155] width 28 height 16
click at [566, 277] on button "8" at bounding box center [543, 285] width 90 height 22
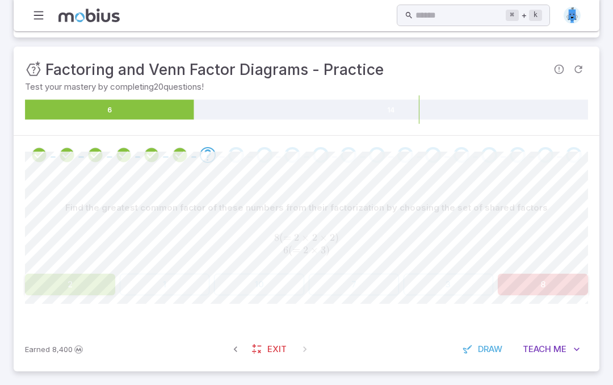
click at [587, 274] on button "8" at bounding box center [543, 285] width 90 height 22
click at [44, 284] on button "2" at bounding box center [70, 285] width 90 height 22
click at [43, 284] on button "2" at bounding box center [70, 285] width 90 height 22
click at [41, 279] on button "2" at bounding box center [70, 285] width 90 height 22
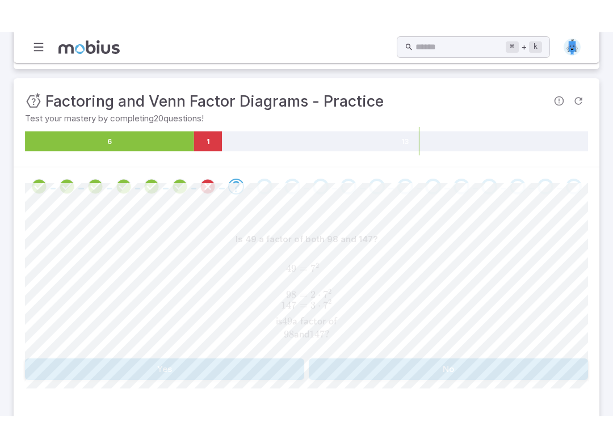
scroll to position [164, 0]
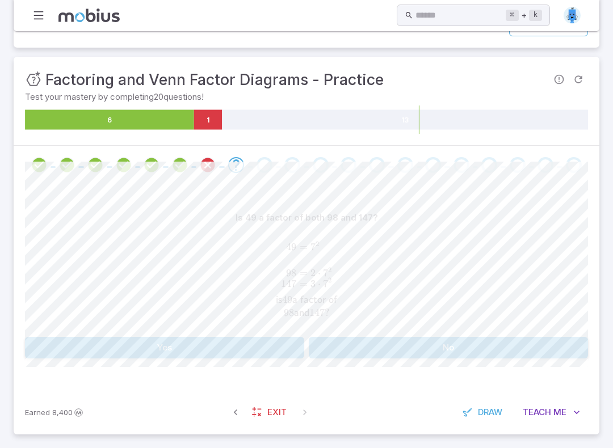
click at [533, 338] on button "No" at bounding box center [448, 348] width 279 height 22
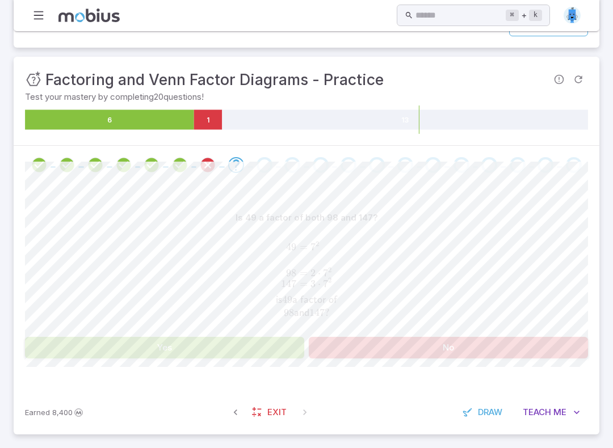
click at [40, 330] on div "Is 49 a factor of both 98 and 147? 49 = 7 2 98 = 2 ⋅ 7 2 147 = 3 ⋅ 7 2 is 49 a …" at bounding box center [306, 270] width 563 height 126
click at [46, 344] on button "Yes" at bounding box center [164, 348] width 279 height 22
click at [45, 343] on button "Yes" at bounding box center [164, 348] width 279 height 22
click at [50, 348] on button "Yes" at bounding box center [164, 348] width 279 height 22
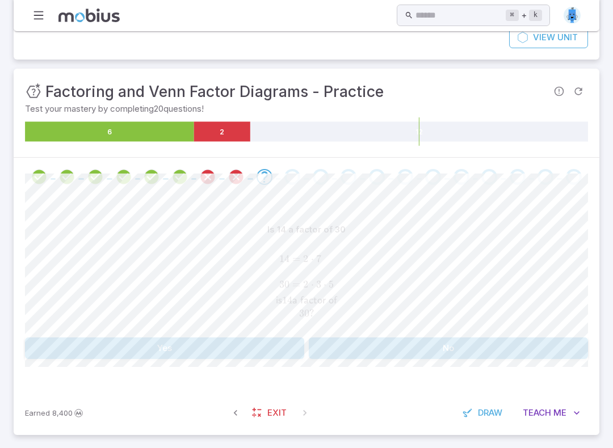
click at [46, 346] on button "Yes" at bounding box center [164, 349] width 279 height 22
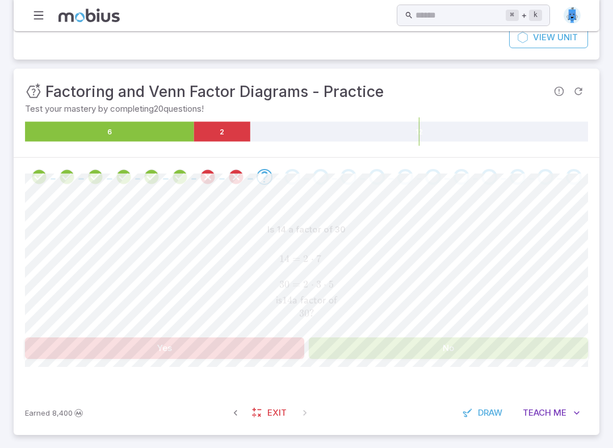
click at [550, 342] on button "No" at bounding box center [448, 349] width 279 height 22
click at [540, 352] on button "No" at bounding box center [448, 349] width 279 height 22
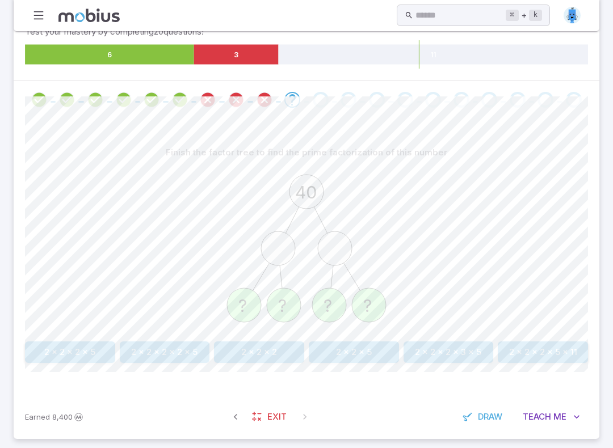
scroll to position [230, 0]
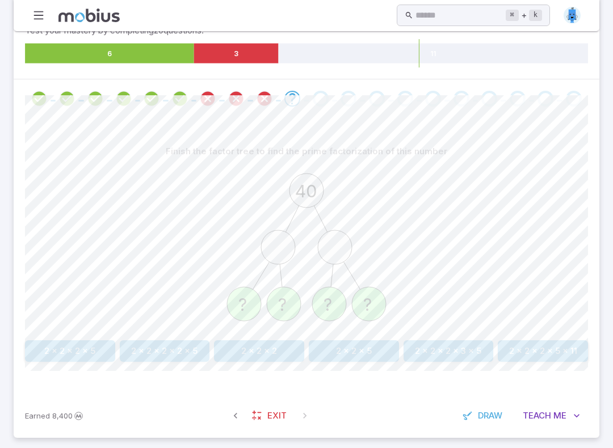
click at [54, 346] on button "2 x 2 x 2 x 5" at bounding box center [70, 352] width 90 height 22
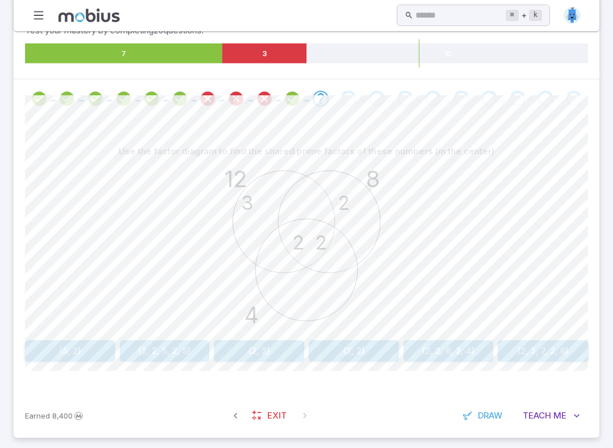
click at [142, 341] on button "{2, 2, 5, 2, 5}" at bounding box center [165, 352] width 90 height 22
click at [32, 353] on button "{3, 5, 7, 2}" at bounding box center [70, 352] width 90 height 22
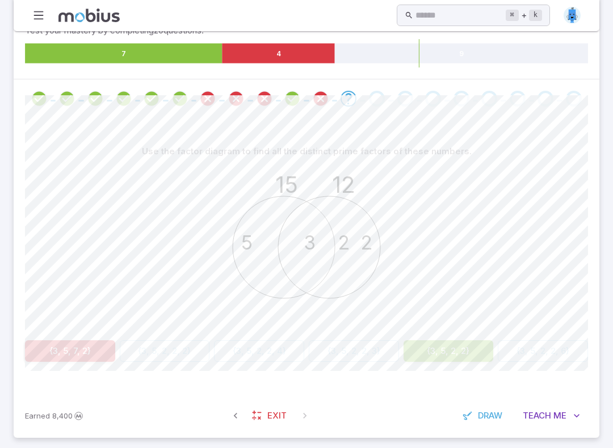
click at [486, 353] on button "{3, 5, 2, 2}" at bounding box center [449, 352] width 90 height 22
click at [471, 346] on button "{3, 5, 2, 2}" at bounding box center [449, 352] width 90 height 22
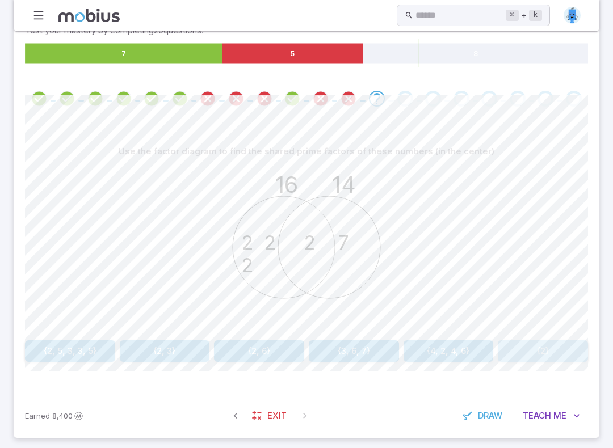
click at [564, 341] on button "{2}" at bounding box center [543, 352] width 90 height 22
click at [48, 349] on button "{2, 2, 2}" at bounding box center [70, 352] width 90 height 22
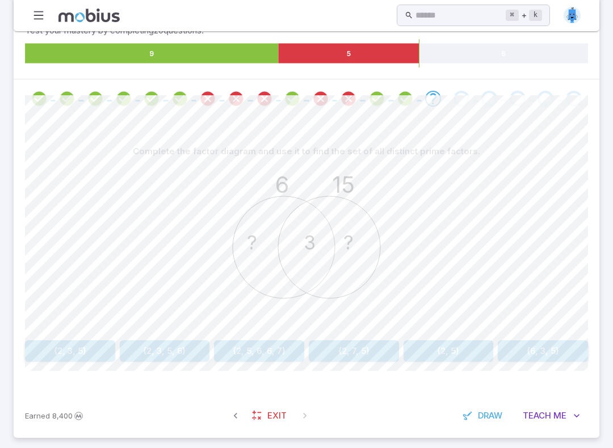
click at [42, 350] on button "{2, 3, 5}" at bounding box center [70, 352] width 90 height 22
click at [481, 330] on div "A B 3 2 2 3" at bounding box center [306, 249] width 563 height 174
click at [481, 329] on div "A B 3 2 2 3" at bounding box center [306, 249] width 563 height 174
click at [471, 347] on button "A=18, B=12" at bounding box center [449, 352] width 90 height 22
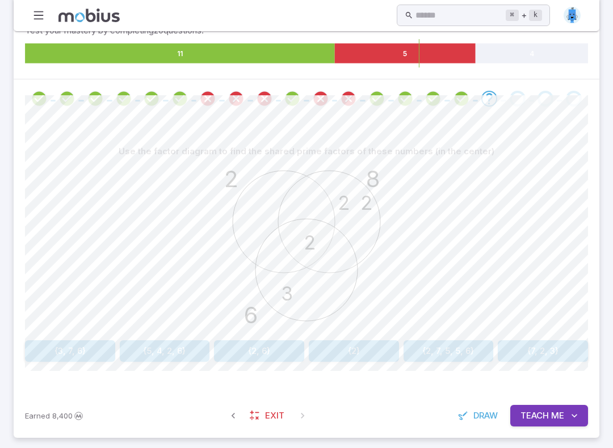
click at [568, 347] on button "{7, 2, 3}" at bounding box center [543, 352] width 90 height 22
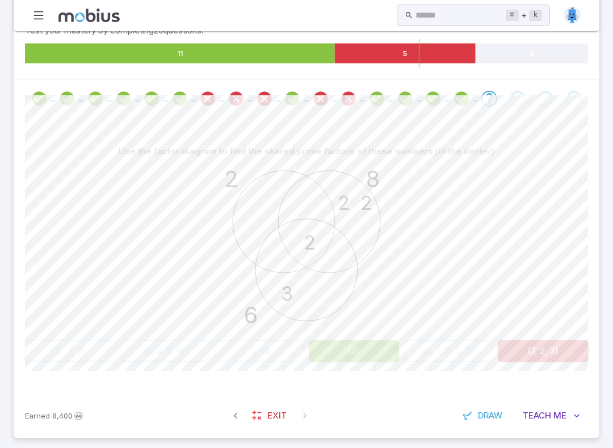
click at [397, 334] on div "2 8 6 2 2 2 3" at bounding box center [306, 249] width 563 height 174
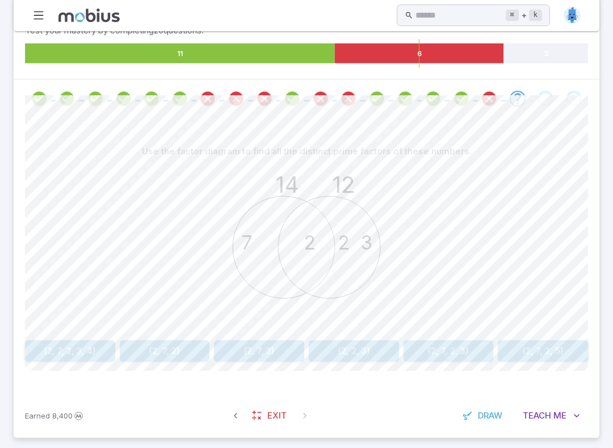
click at [254, 343] on button "{2, 7, 3}" at bounding box center [259, 352] width 90 height 22
click at [38, 343] on button "{2}" at bounding box center [70, 352] width 90 height 22
click at [41, 351] on button "{2, 3, 5}" at bounding box center [70, 352] width 90 height 22
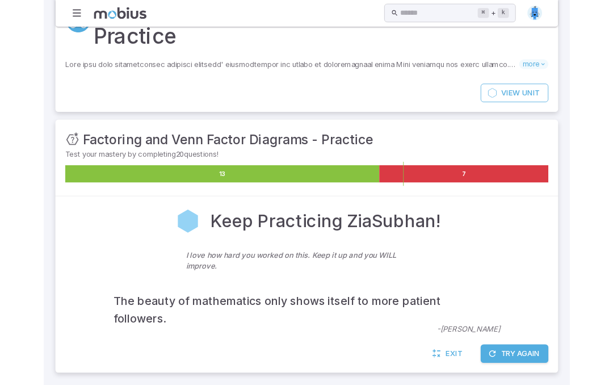
scroll to position [145, 0]
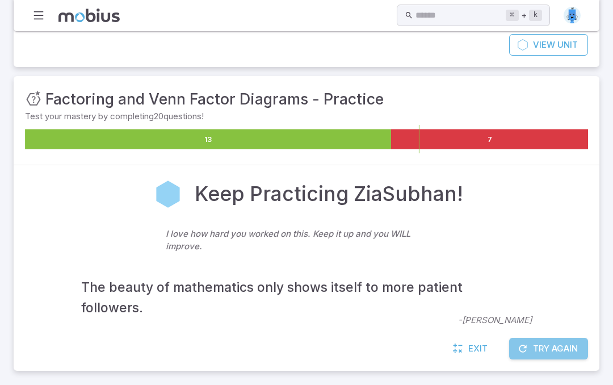
click at [553, 354] on button "Try Again" at bounding box center [548, 349] width 79 height 22
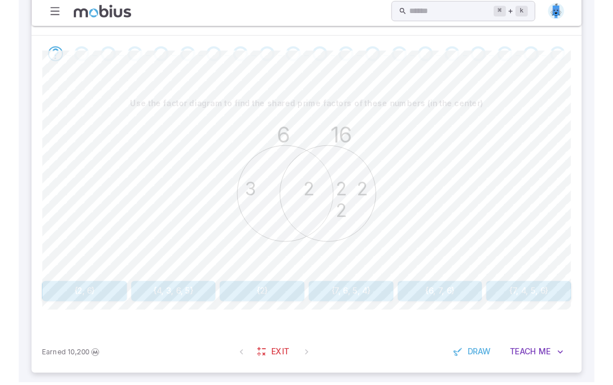
scroll to position [298, 0]
